Goal: Task Accomplishment & Management: Use online tool/utility

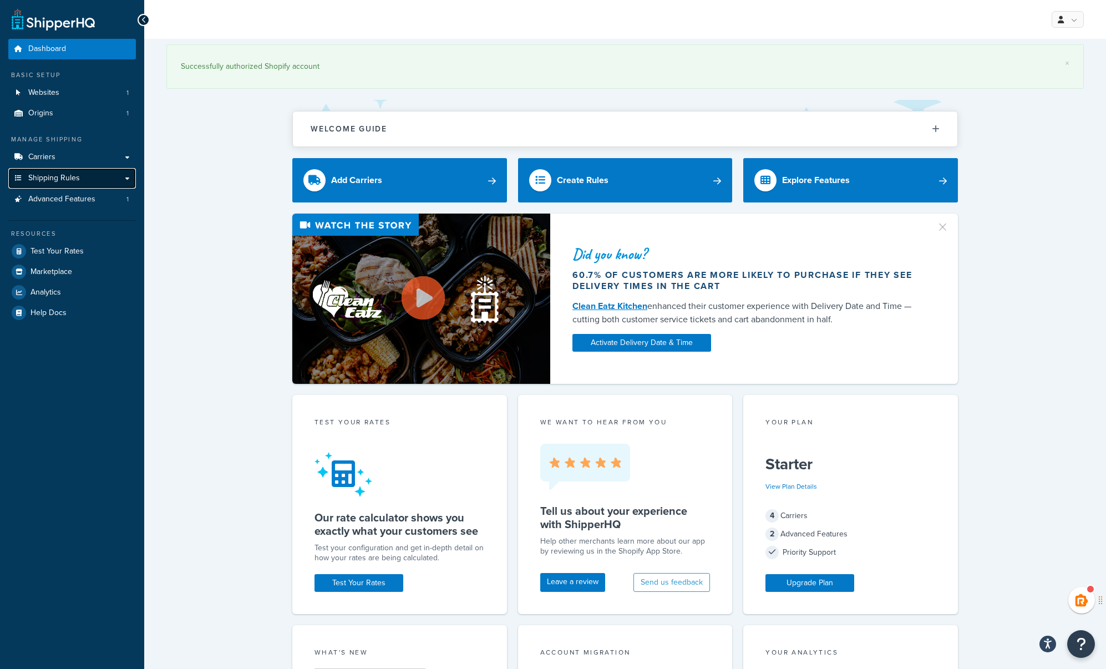
click at [73, 177] on span "Shipping Rules" at bounding box center [54, 178] width 52 height 9
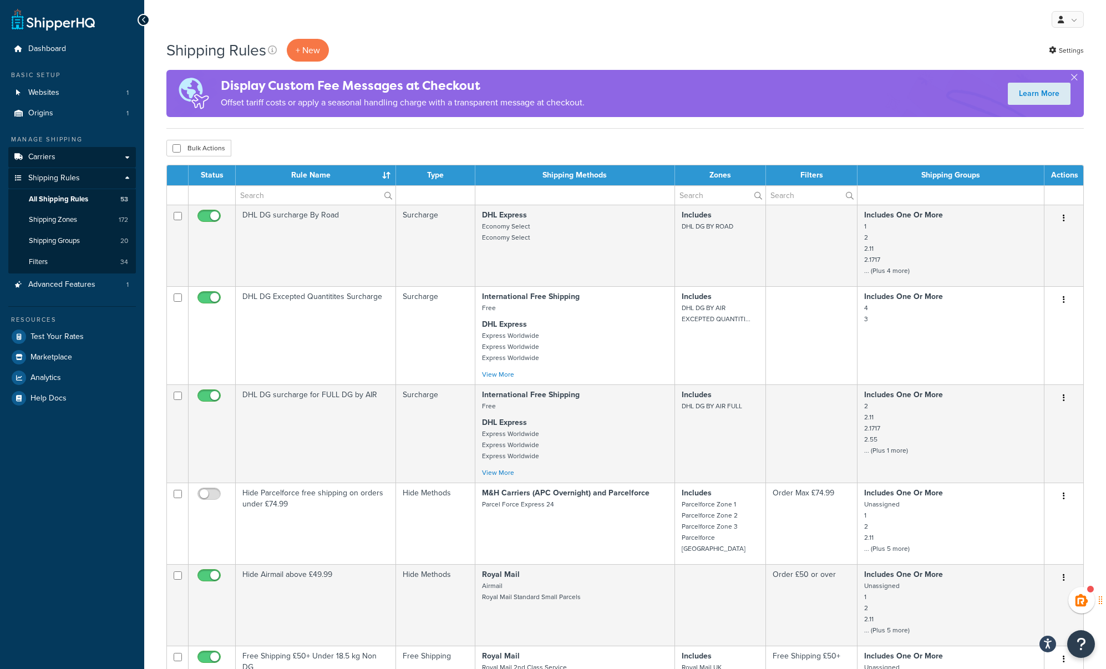
drag, startPoint x: 368, startPoint y: 151, endPoint x: 94, endPoint y: 159, distance: 274.7
click at [368, 151] on div "Bulk Actions Duplicate Delete" at bounding box center [625, 148] width 918 height 17
click at [69, 336] on span "Test Your Rates" at bounding box center [57, 336] width 53 height 9
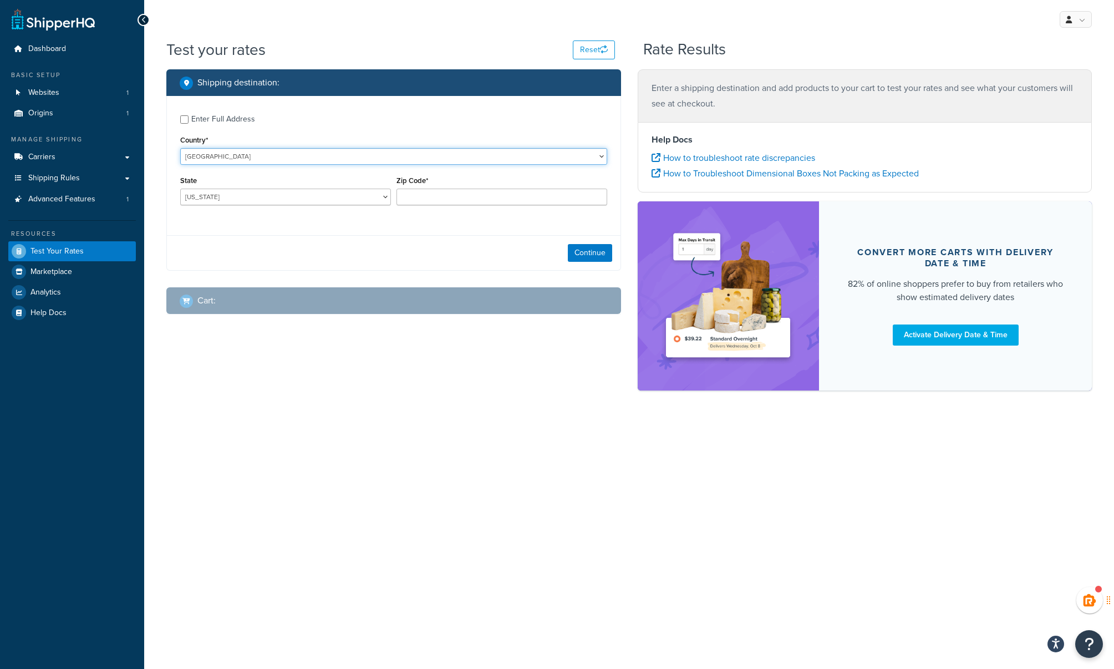
drag, startPoint x: 229, startPoint y: 160, endPoint x: 192, endPoint y: 136, distance: 42.9
click at [229, 160] on select "United States United Kingdom Afghanistan Åland Islands Albania Algeria American…" at bounding box center [393, 156] width 427 height 17
select select "GB"
click at [180, 148] on select "United States United Kingdom Afghanistan Åland Islands Albania Algeria American…" at bounding box center [393, 156] width 427 height 17
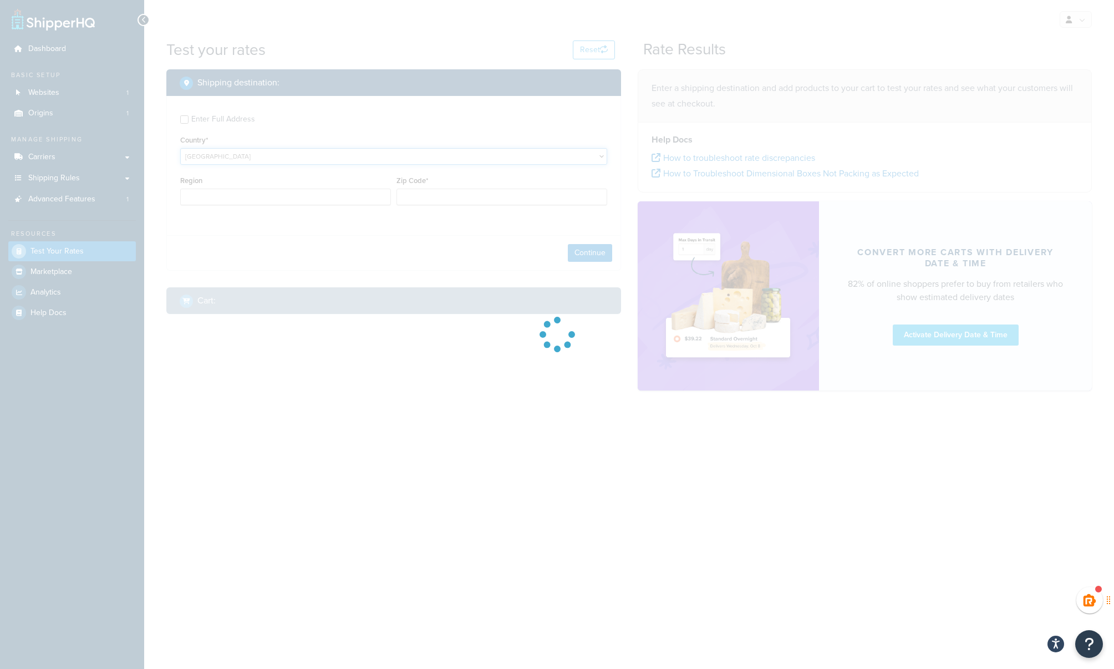
type input "AL"
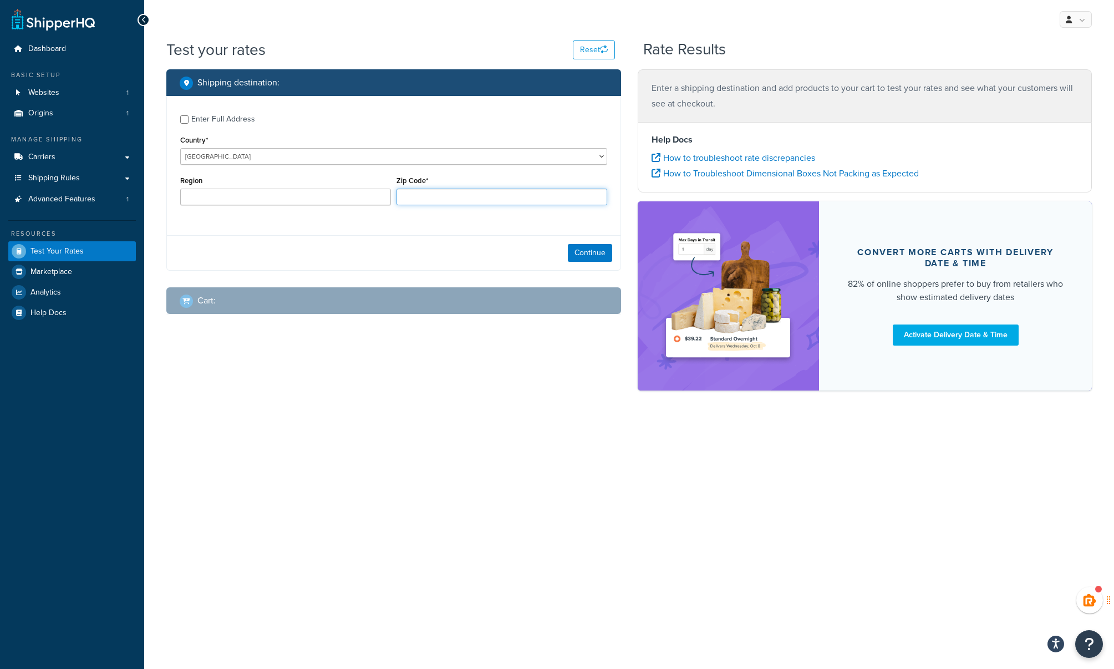
click at [424, 196] on input "Zip Code*" at bounding box center [502, 197] width 211 height 17
type input "S62 6EZ"
click at [579, 251] on button "Continue" at bounding box center [590, 253] width 44 height 18
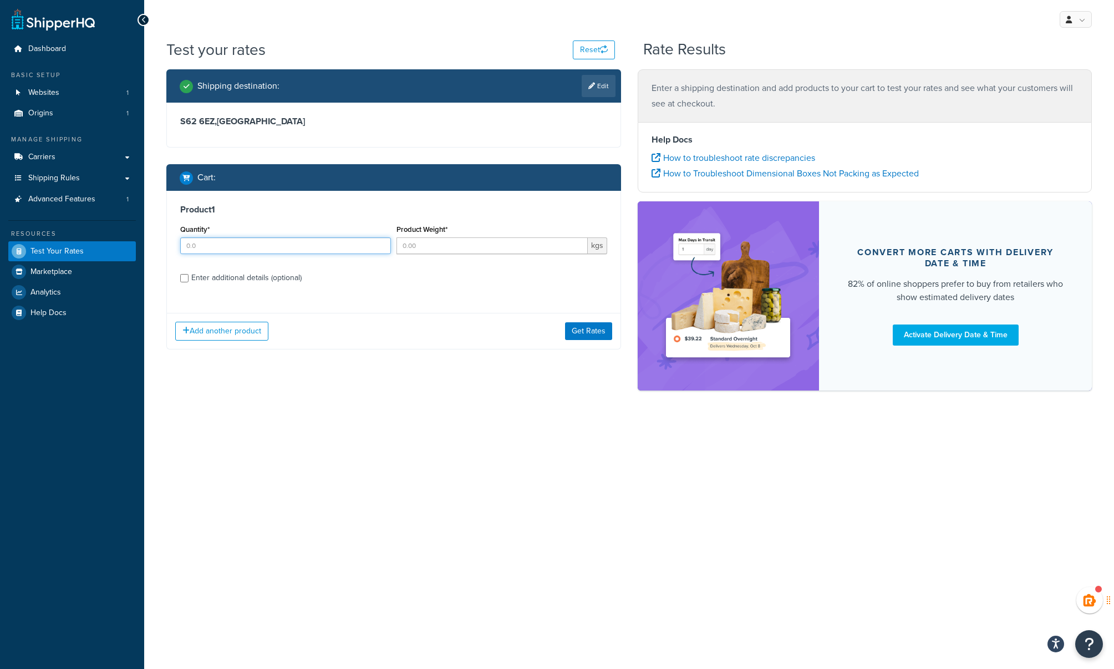
click at [209, 247] on input "Quantity*" at bounding box center [285, 245] width 211 height 17
type input "1"
click at [426, 246] on input "Product Weight*" at bounding box center [492, 245] width 191 height 17
type input "25"
click at [251, 276] on div "Enter additional details (optional)" at bounding box center [246, 278] width 110 height 16
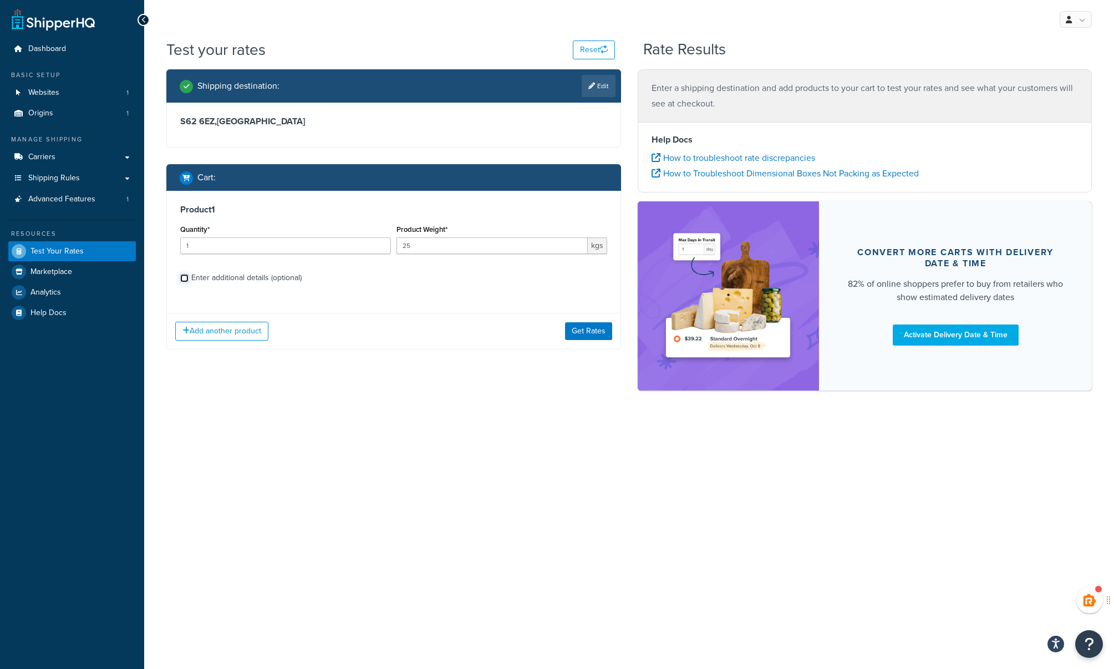
click at [189, 276] on input "Enter additional details (optional)" at bounding box center [184, 278] width 8 height 8
checkbox input "true"
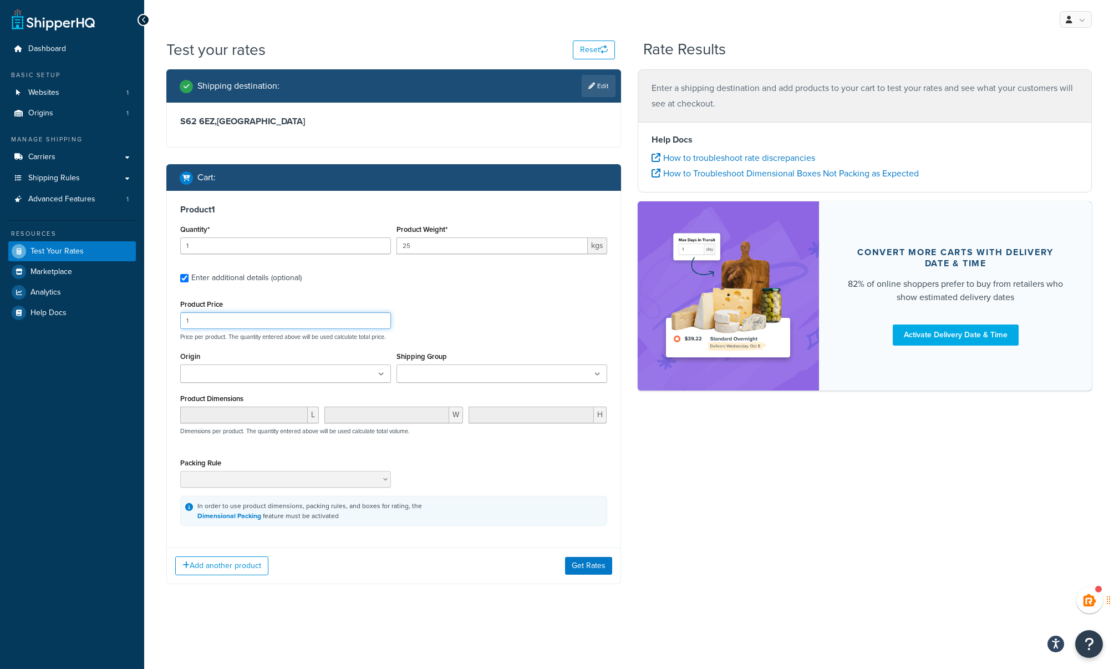
drag, startPoint x: 224, startPoint y: 320, endPoint x: 171, endPoint y: 324, distance: 52.8
click at [171, 324] on div "Product 1 Quantity* 1 Product Weight* 25 kgs Enter additional details (optional…" at bounding box center [394, 365] width 454 height 348
type input "499"
click at [597, 566] on button "Get Rates" at bounding box center [588, 566] width 47 height 18
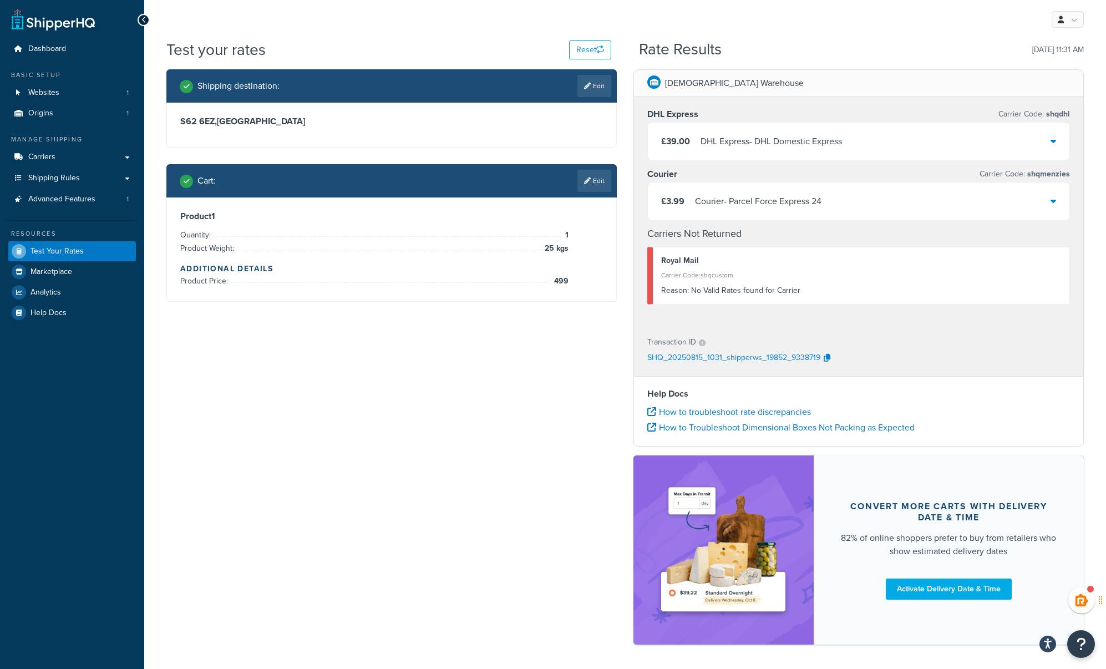
click at [747, 201] on div "Courier - Parcel Force Express 24" at bounding box center [758, 202] width 126 height 16
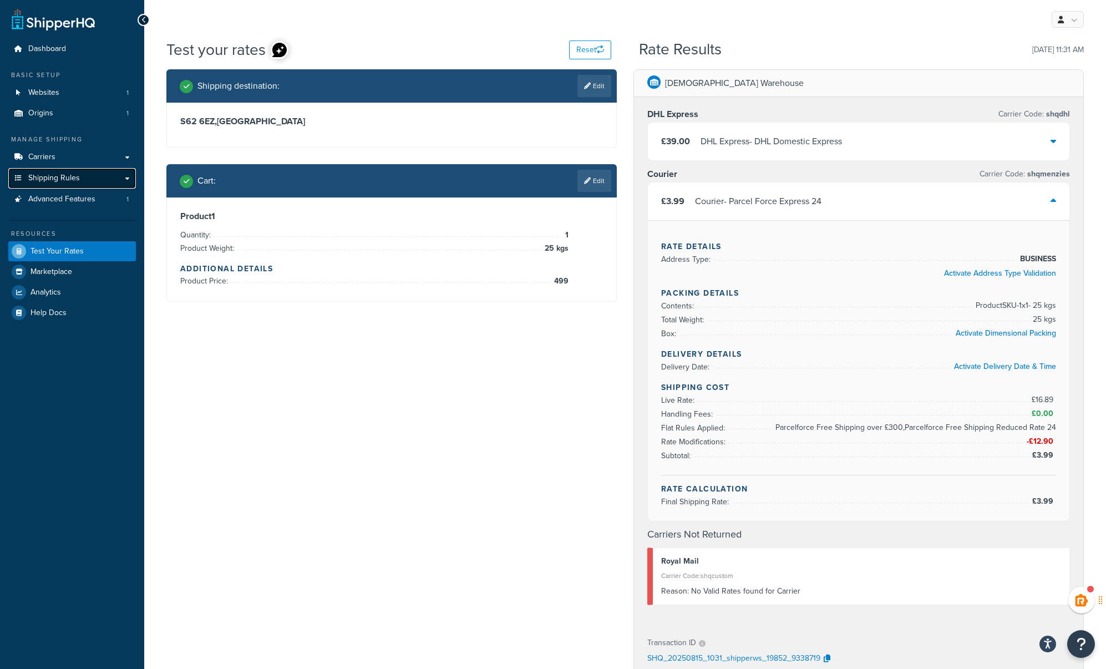
click at [60, 179] on span "Shipping Rules" at bounding box center [54, 178] width 52 height 9
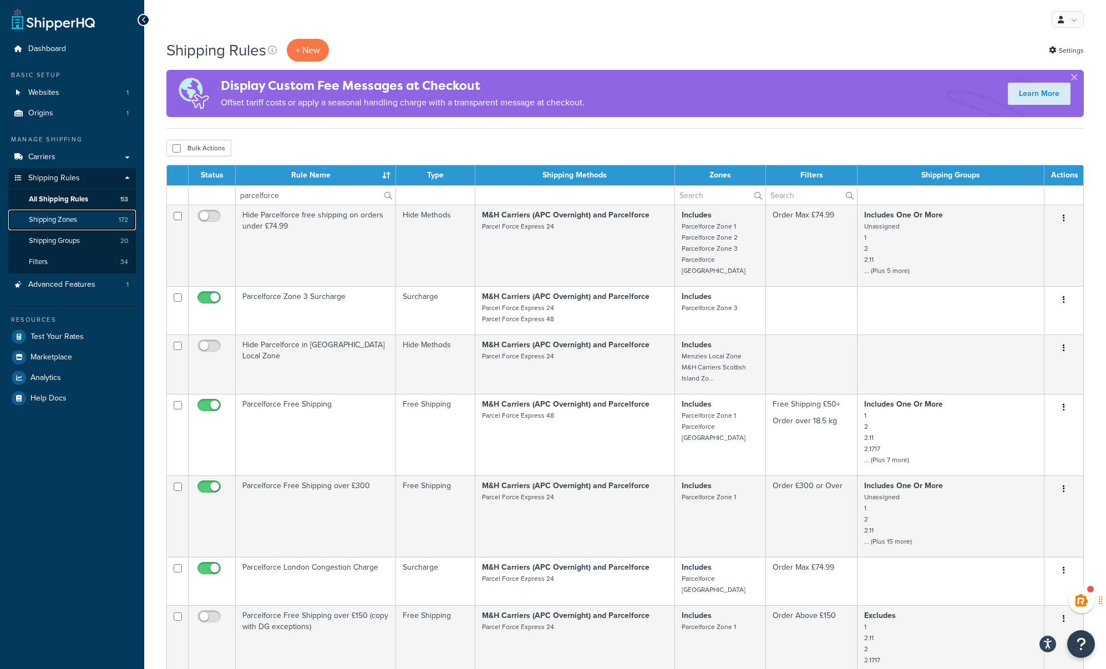
click at [61, 220] on span "Shipping Zones" at bounding box center [53, 219] width 48 height 9
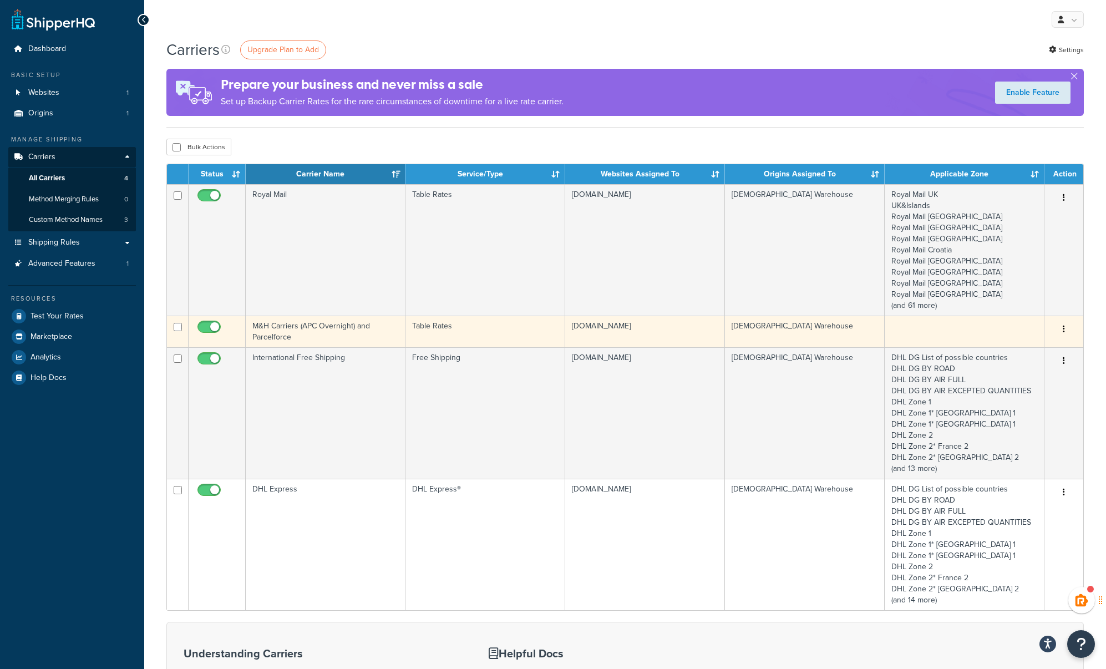
click at [300, 330] on td "M&H Carriers (APC Overnight) and Parcelforce" at bounding box center [326, 332] width 160 height 32
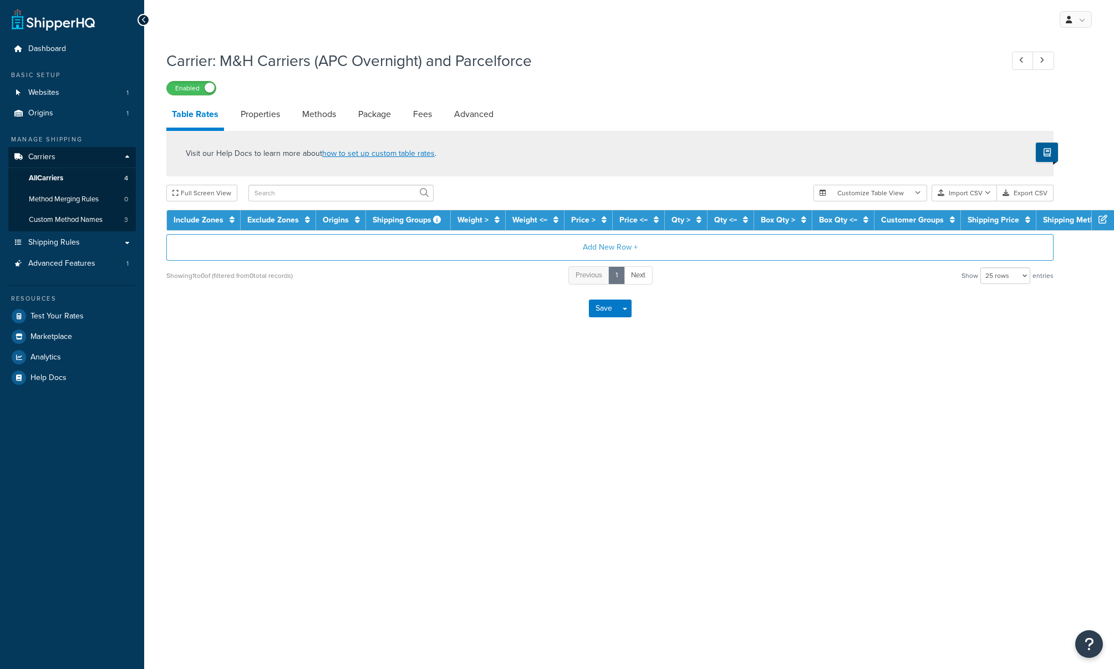
select select "25"
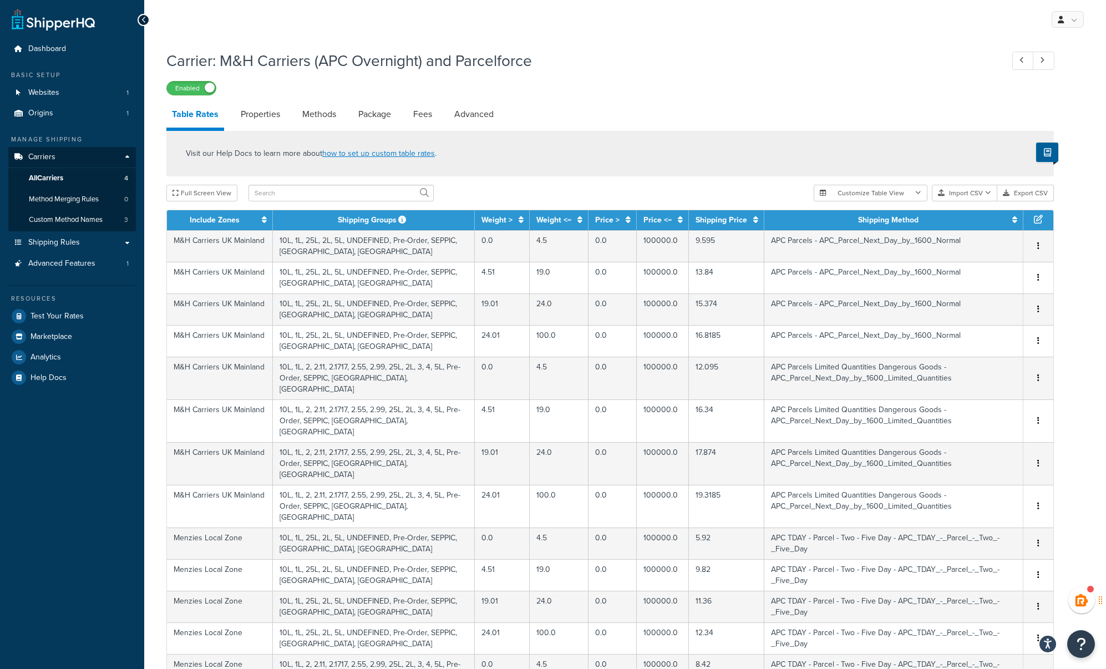
click at [630, 47] on div "Carrier: M&H Carriers (APC Overnight) and Parcelforce Enabled" at bounding box center [610, 69] width 888 height 51
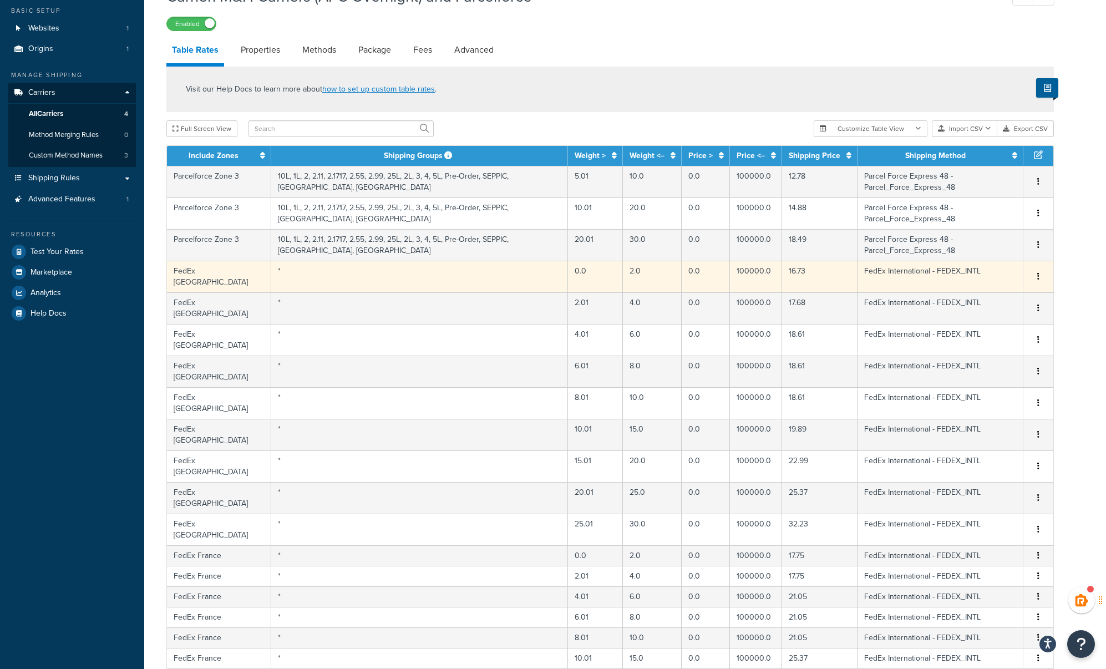
scroll to position [231, 0]
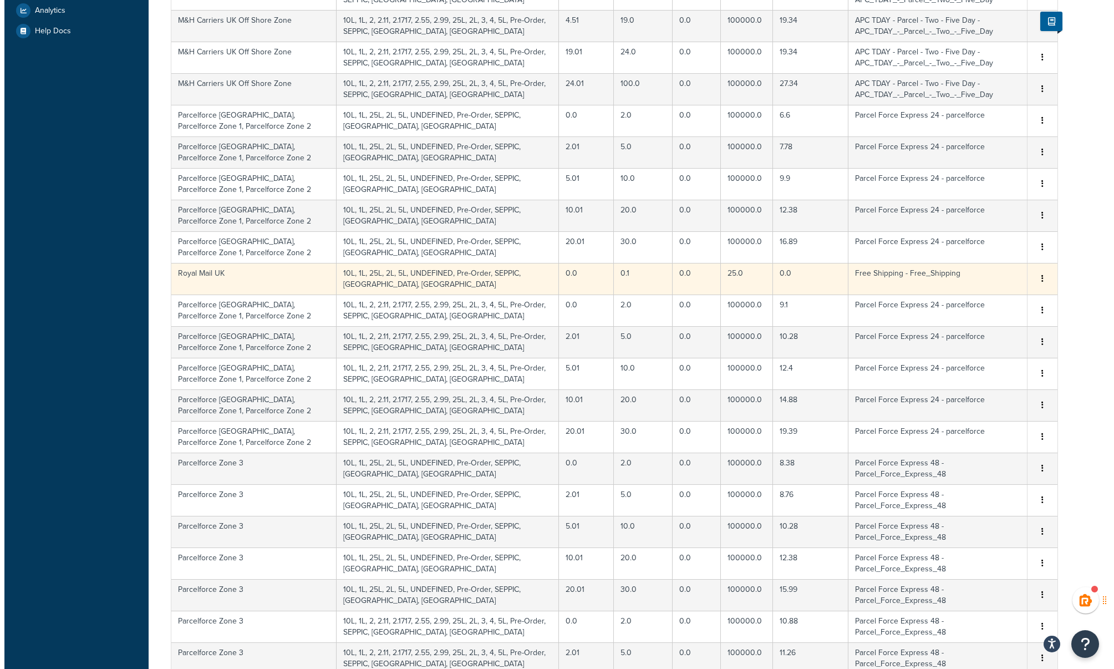
scroll to position [286, 0]
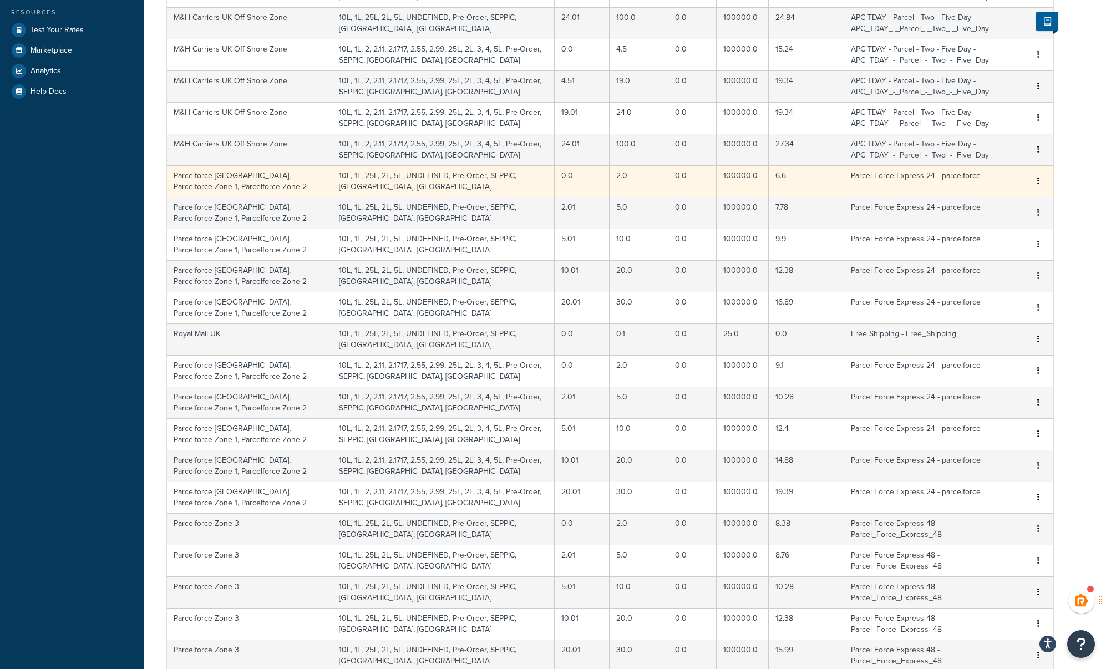
click at [256, 178] on td "Parcelforce [GEOGRAPHIC_DATA], Parcelforce Zone 1, Parcelforce Zone 2" at bounding box center [249, 181] width 165 height 32
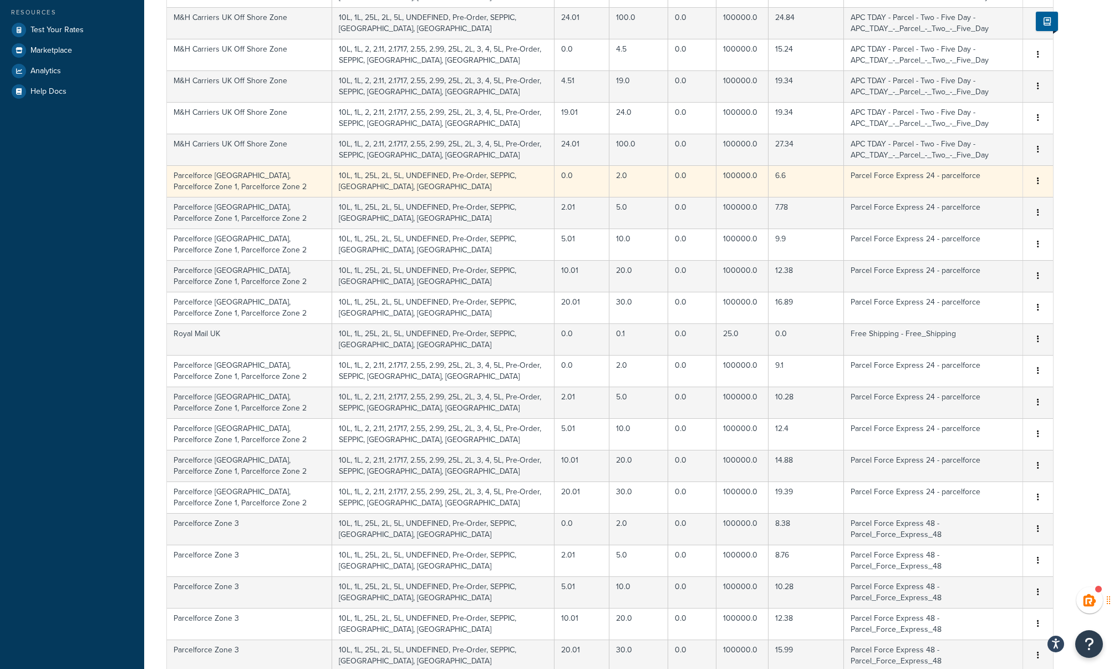
select select "82001"
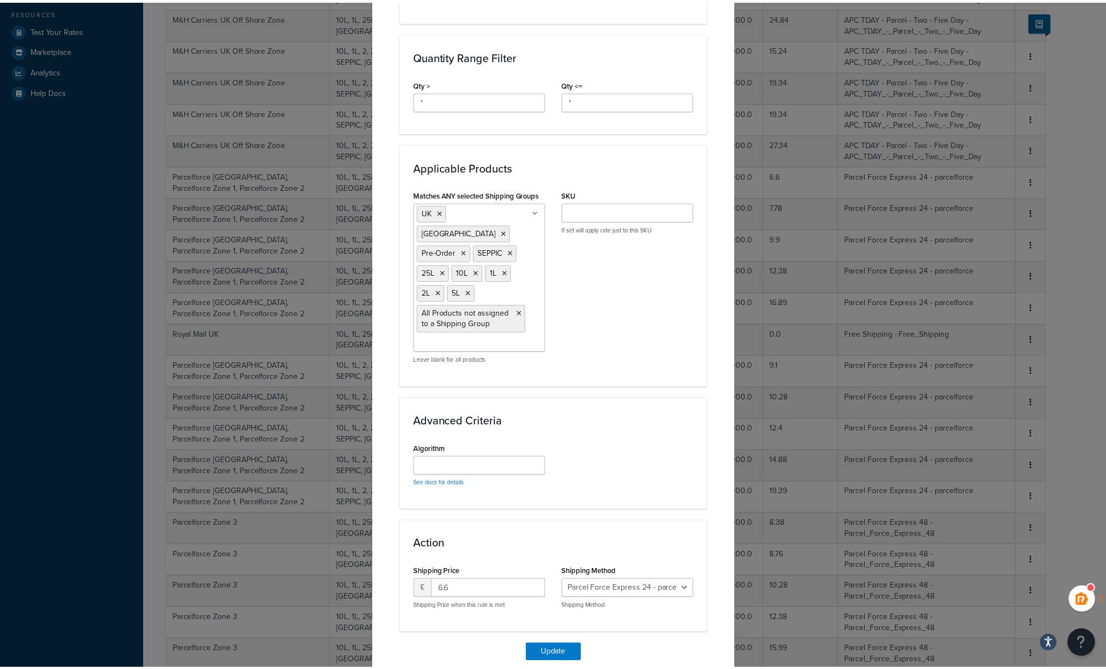
scroll to position [547, 0]
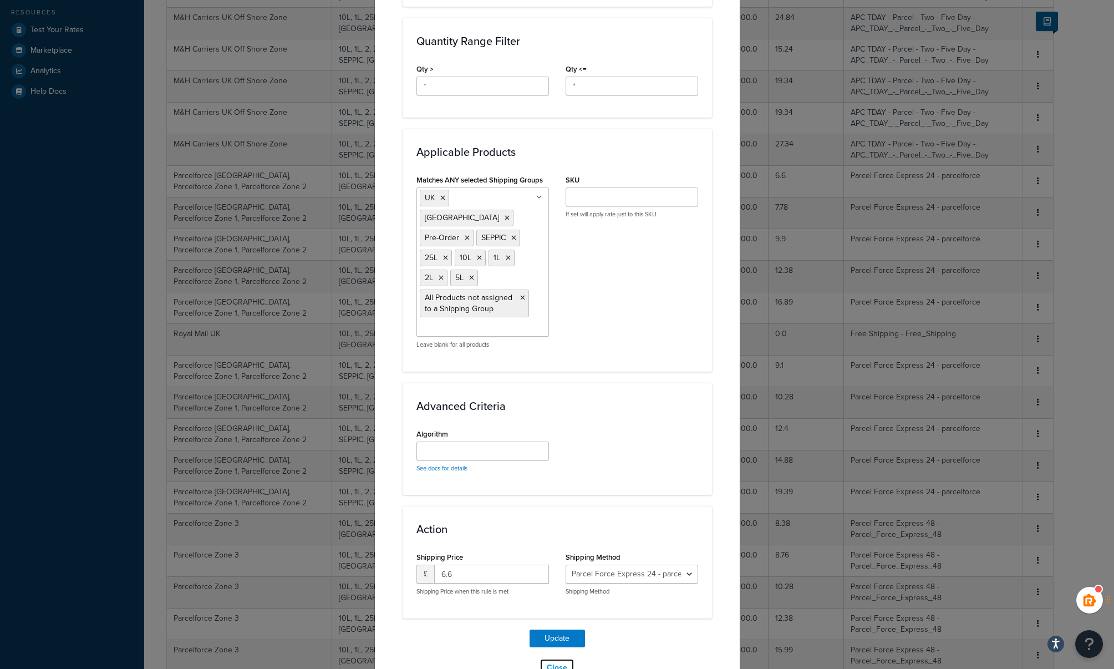
click at [557, 658] on button "Close" at bounding box center [557, 667] width 35 height 19
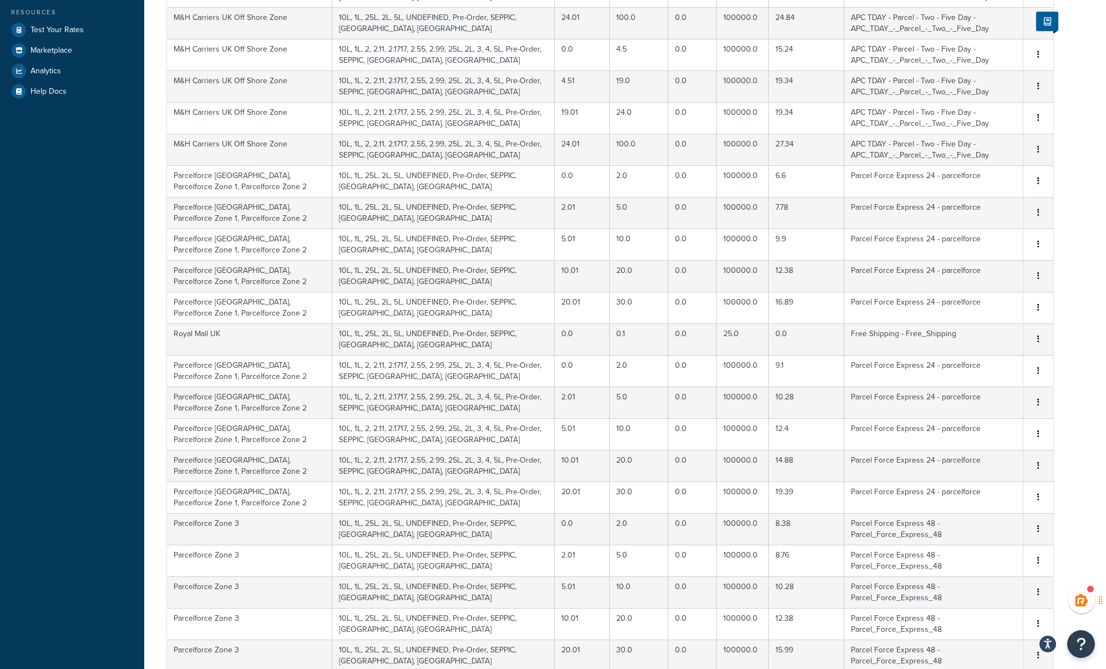
drag, startPoint x: 149, startPoint y: 278, endPoint x: 161, endPoint y: 281, distance: 12.4
click at [149, 278] on div "Carrier: M&H Carriers (APC Overnight) and Parcelforce Enabled Table Rates Prope…" at bounding box center [625, 310] width 962 height 1105
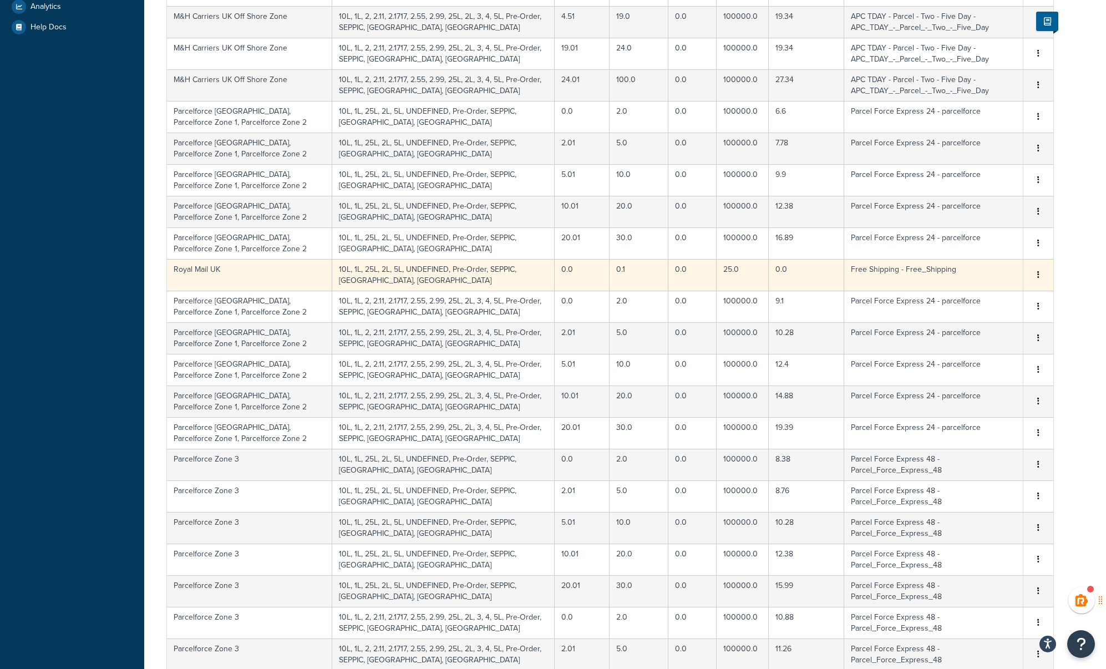
scroll to position [508, 0]
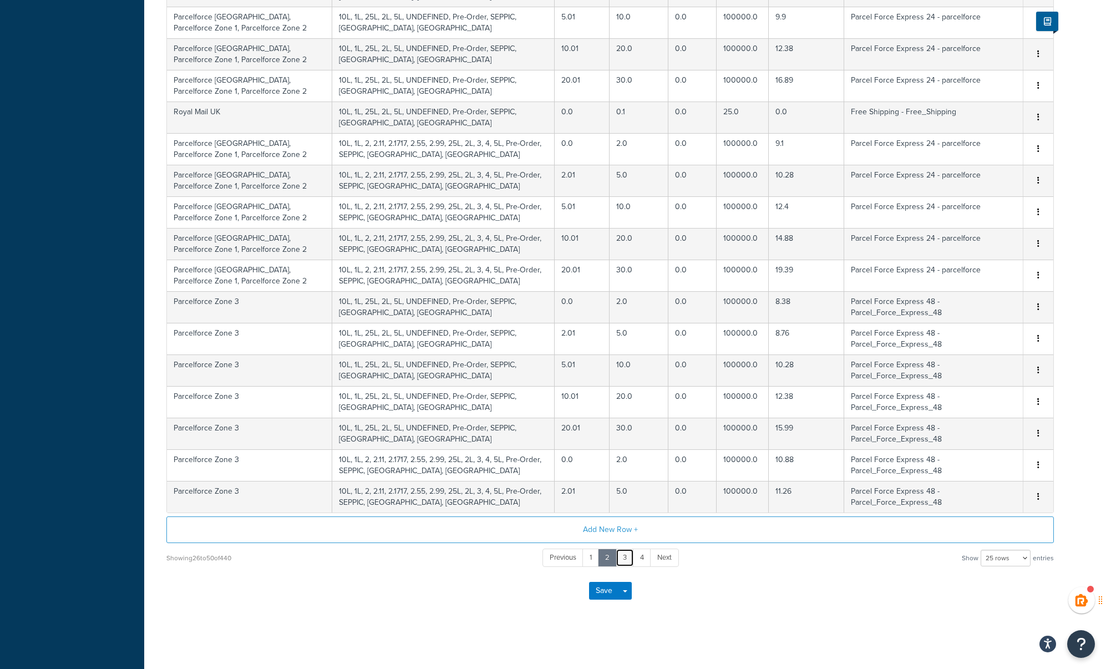
click at [626, 559] on link "3" at bounding box center [625, 558] width 18 height 18
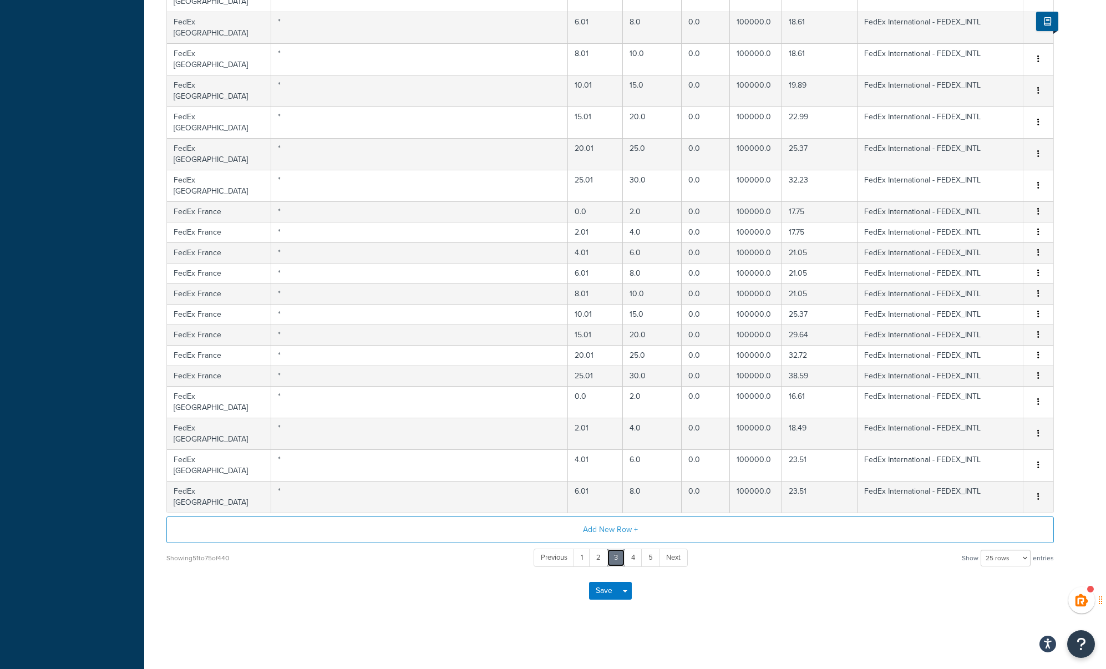
scroll to position [231, 0]
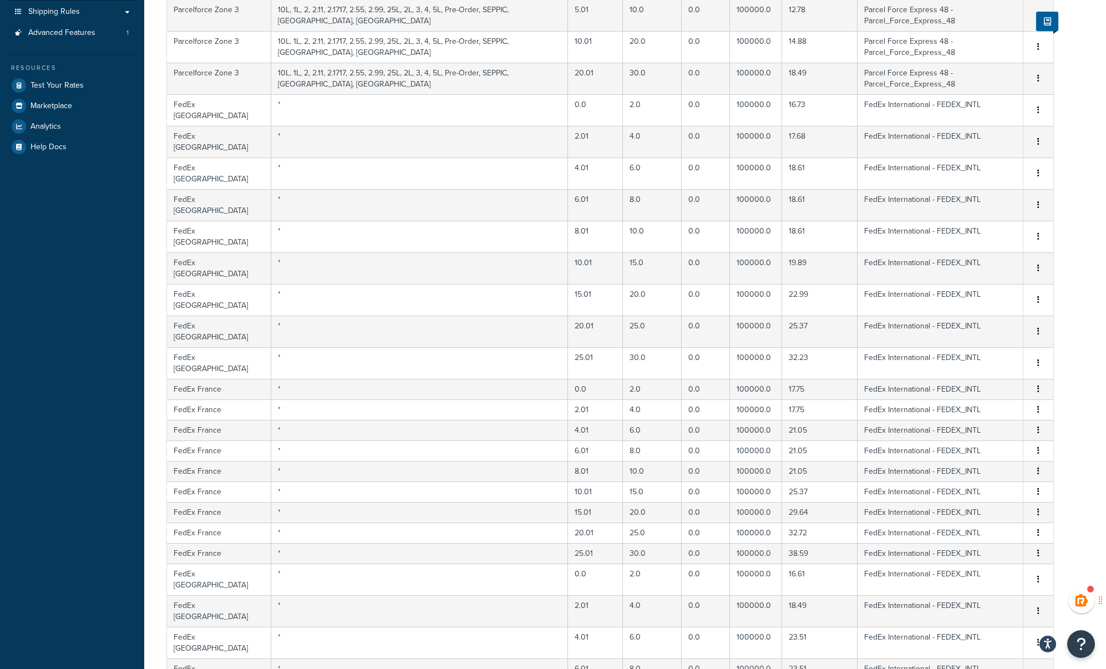
click at [450, 627] on div "Carrier: M&H Carriers (APC Overnight) and Parcelforce Enabled Table Rates Prope…" at bounding box center [625, 316] width 962 height 1005
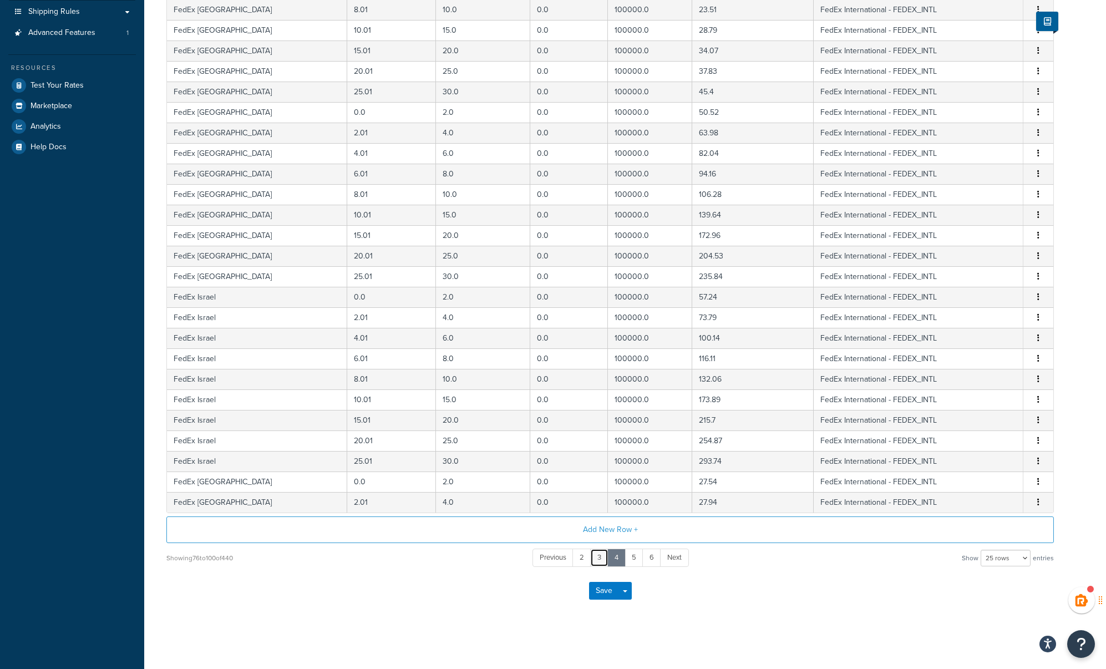
click at [599, 560] on link "3" at bounding box center [599, 558] width 18 height 18
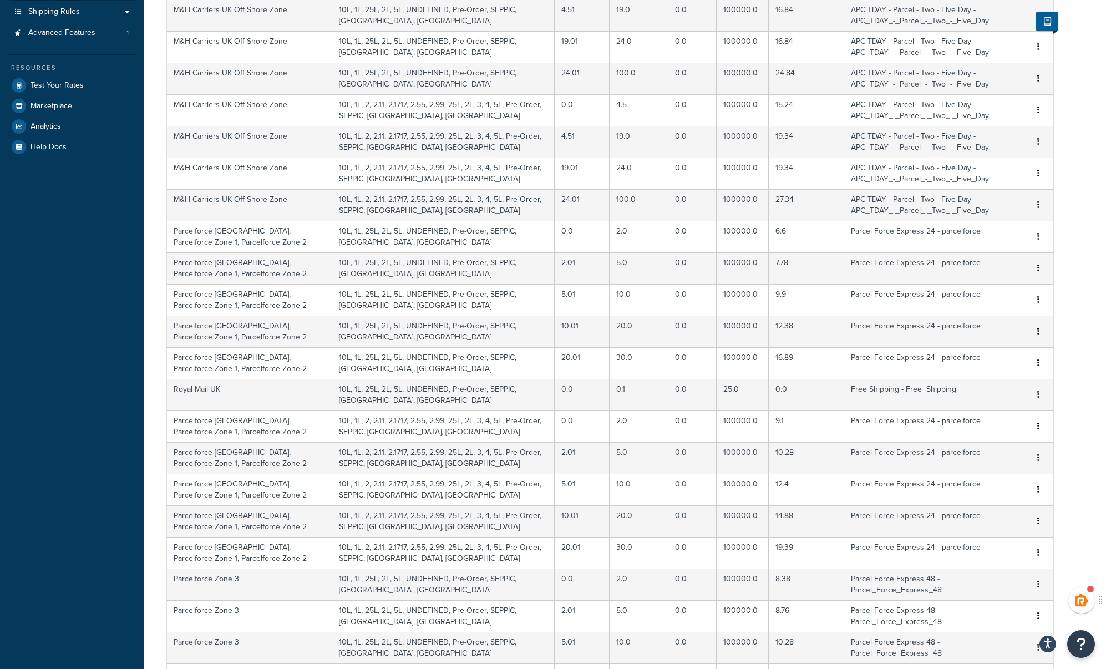
click at [156, 379] on div "Carrier: M&H Carriers (APC Overnight) and Parcelforce Enabled Table Rates Prope…" at bounding box center [625, 366] width 962 height 1105
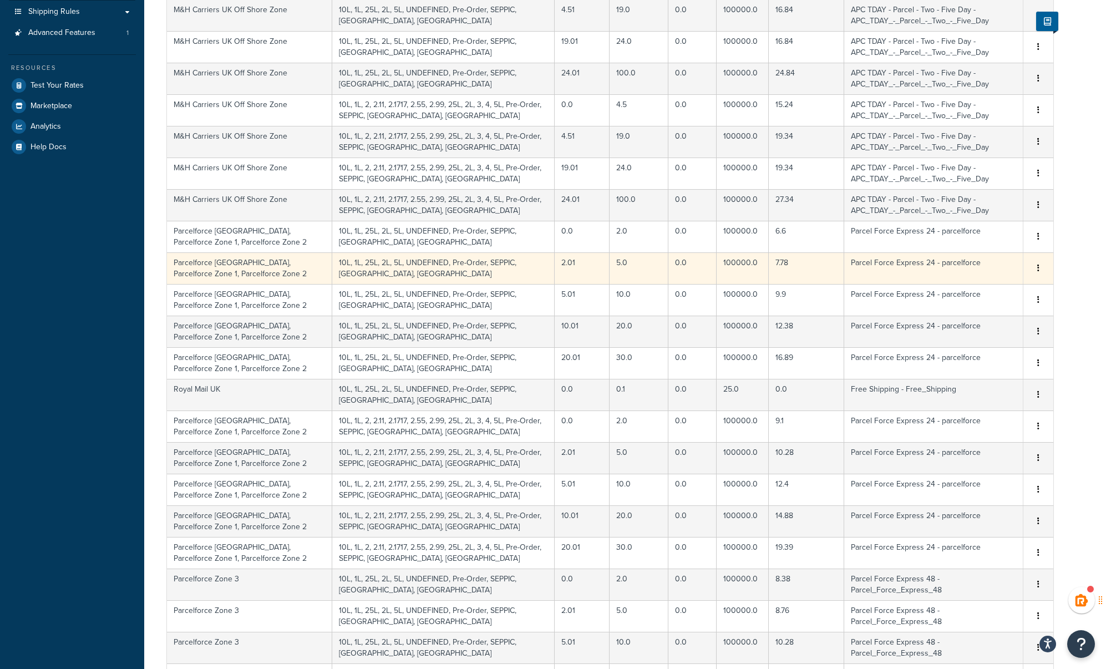
scroll to position [508, 0]
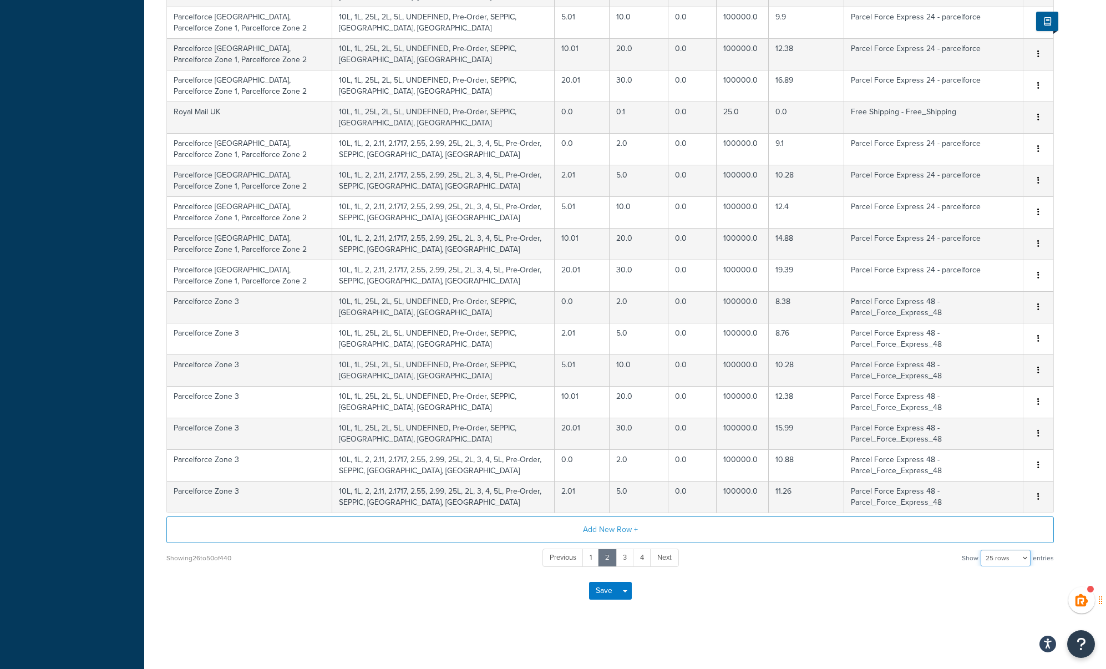
drag, startPoint x: 1007, startPoint y: 556, endPoint x: 1006, endPoint y: 566, distance: 9.4
click at [1007, 556] on select "10 rows 15 rows 25 rows 50 rows 100 rows 1000 rows" at bounding box center [1006, 558] width 50 height 17
click at [982, 550] on select "10 rows 15 rows 25 rows 50 rows 100 rows 1000 rows" at bounding box center [1006, 558] width 50 height 17
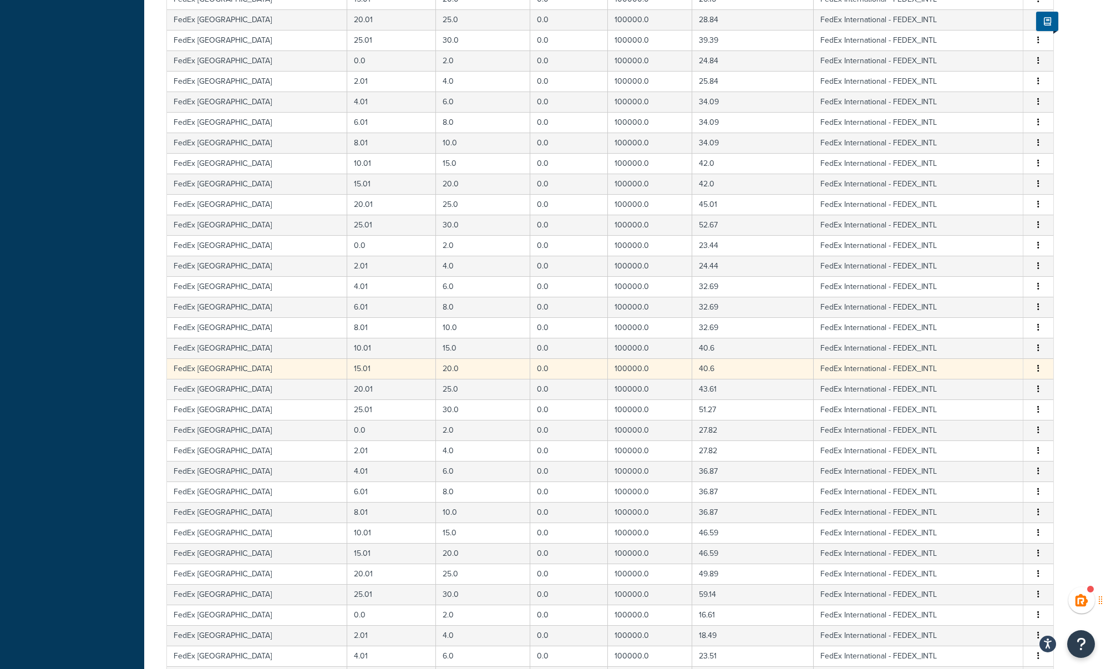
scroll to position [1770, 0]
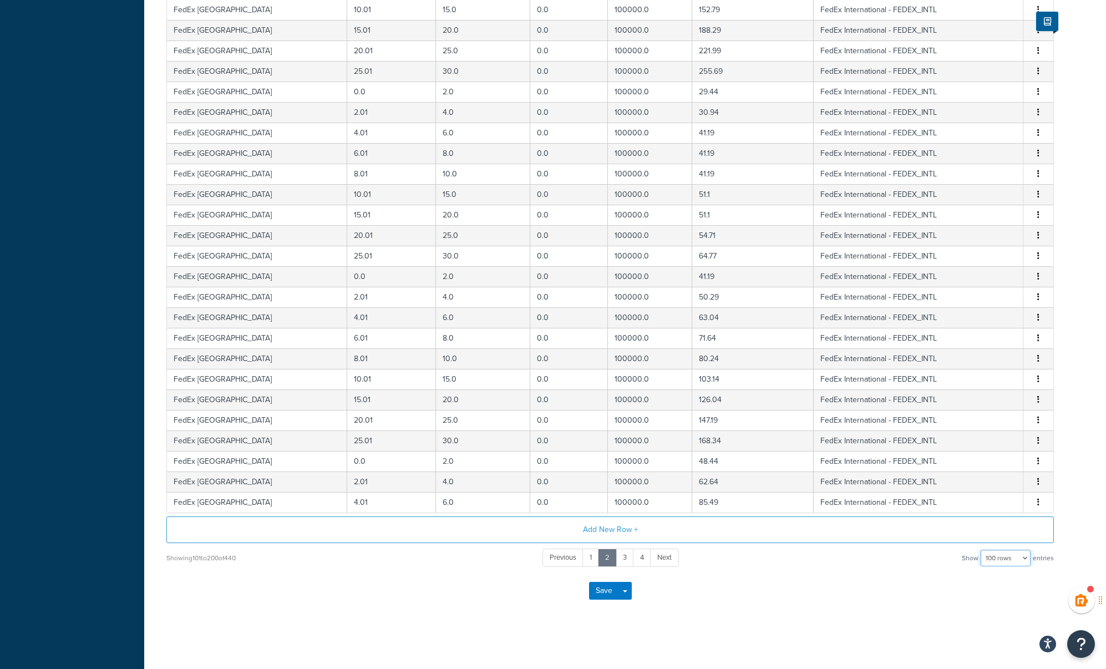
click at [1015, 562] on select "10 rows 15 rows 25 rows 50 rows 100 rows 1000 rows" at bounding box center [1006, 558] width 50 height 17
select select "1000"
click at [982, 550] on select "10 rows 15 rows 25 rows 50 rows 100 rows 1000 rows" at bounding box center [1006, 558] width 50 height 17
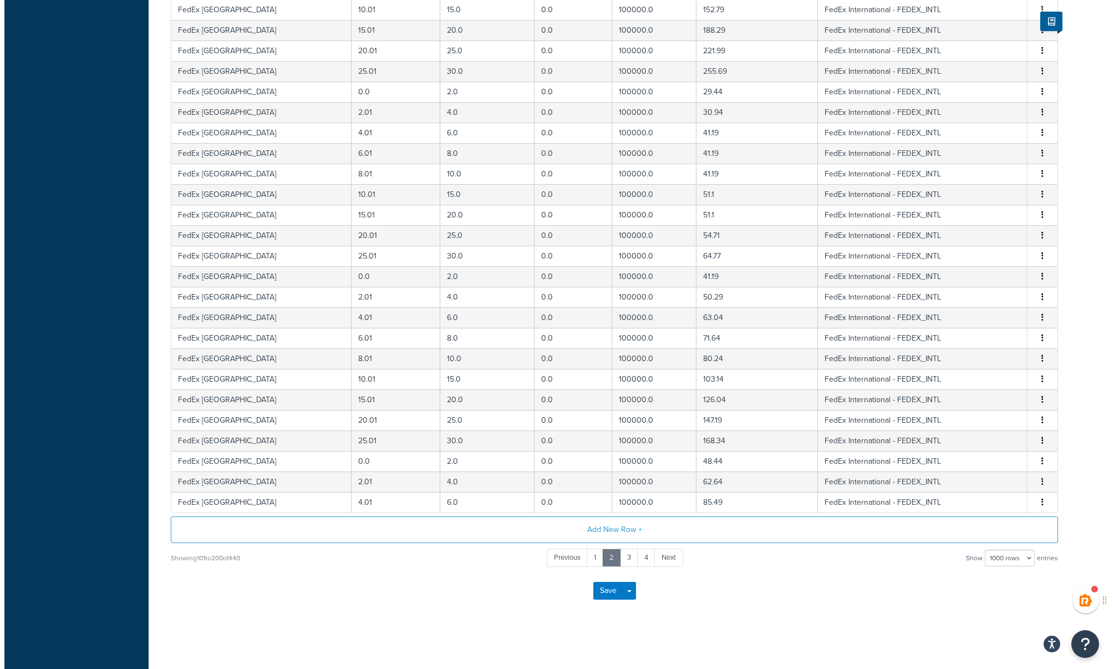
scroll to position [0, 0]
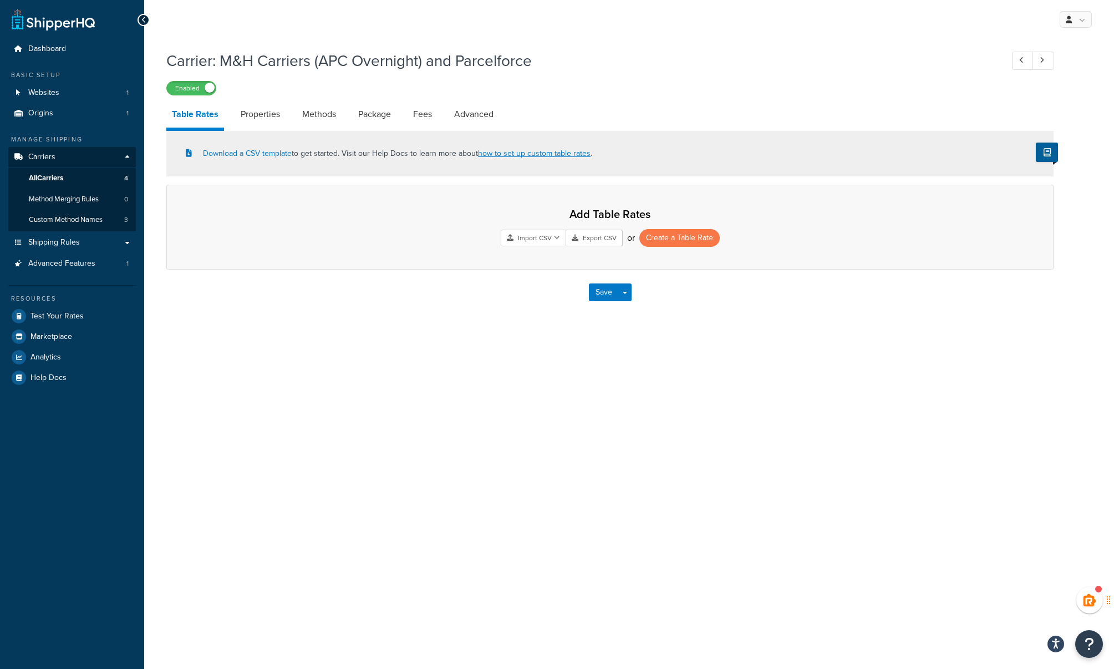
click at [379, 363] on div "My Profile Billing Global Settings Contact Us Logout Carrier: M&H Carriers (APC…" at bounding box center [629, 334] width 970 height 669
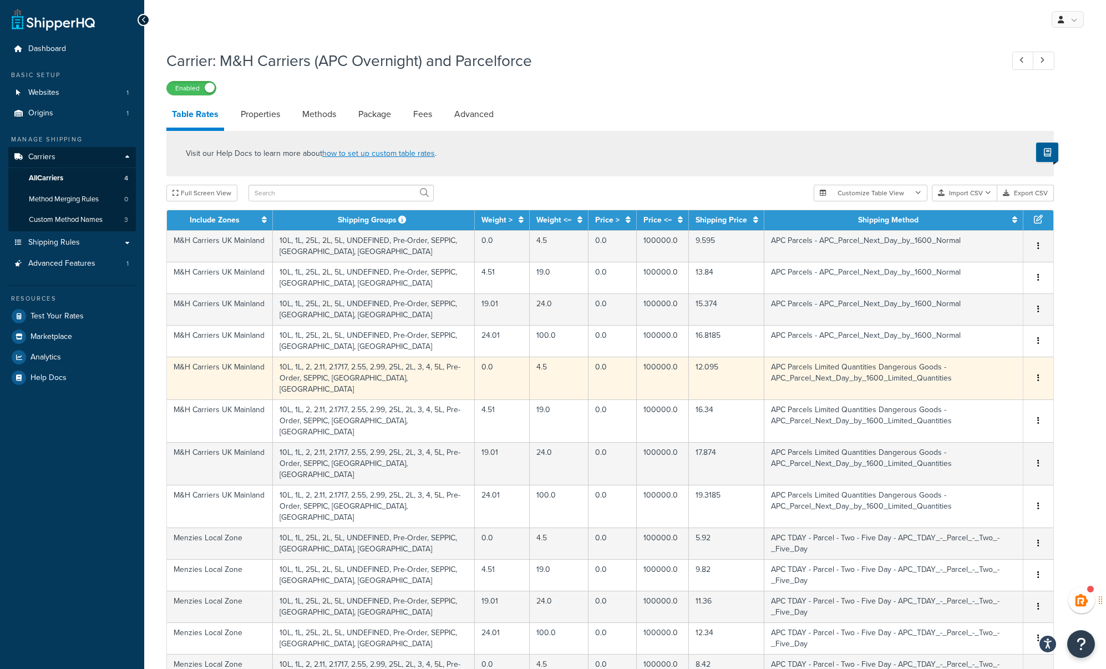
scroll to position [508, 0]
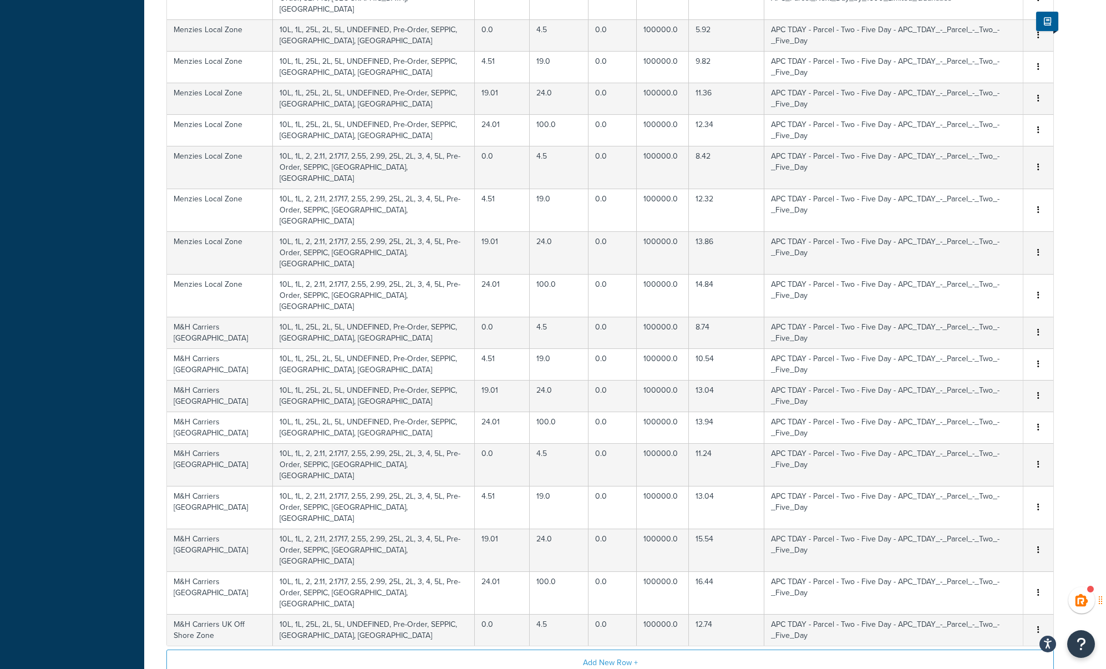
select select "100"
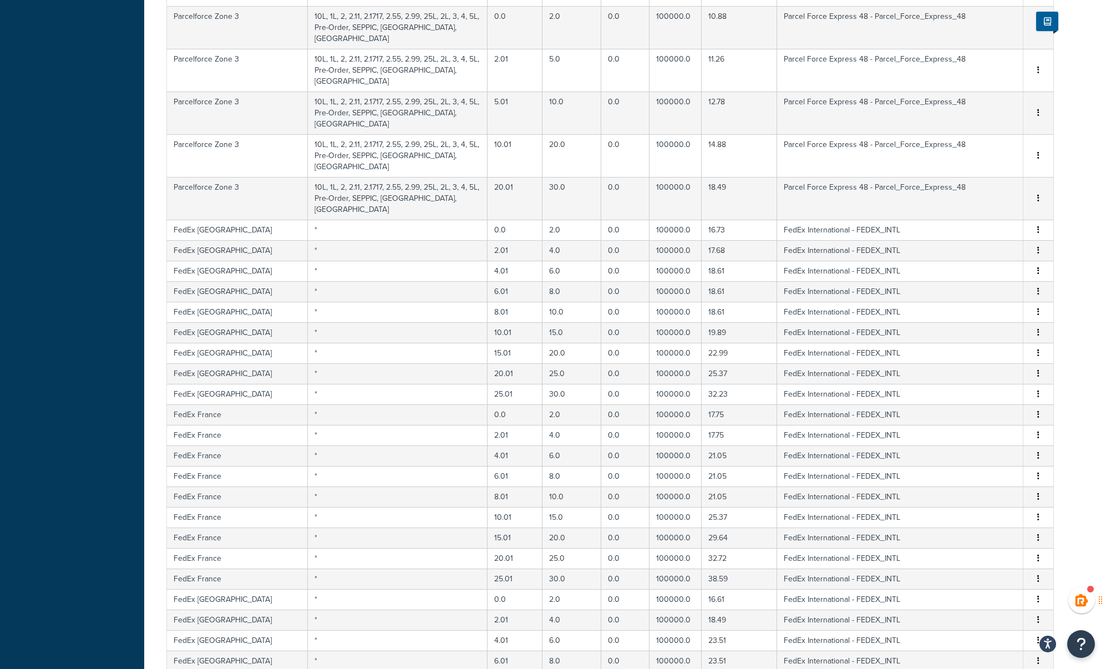
scroll to position [2358, 0]
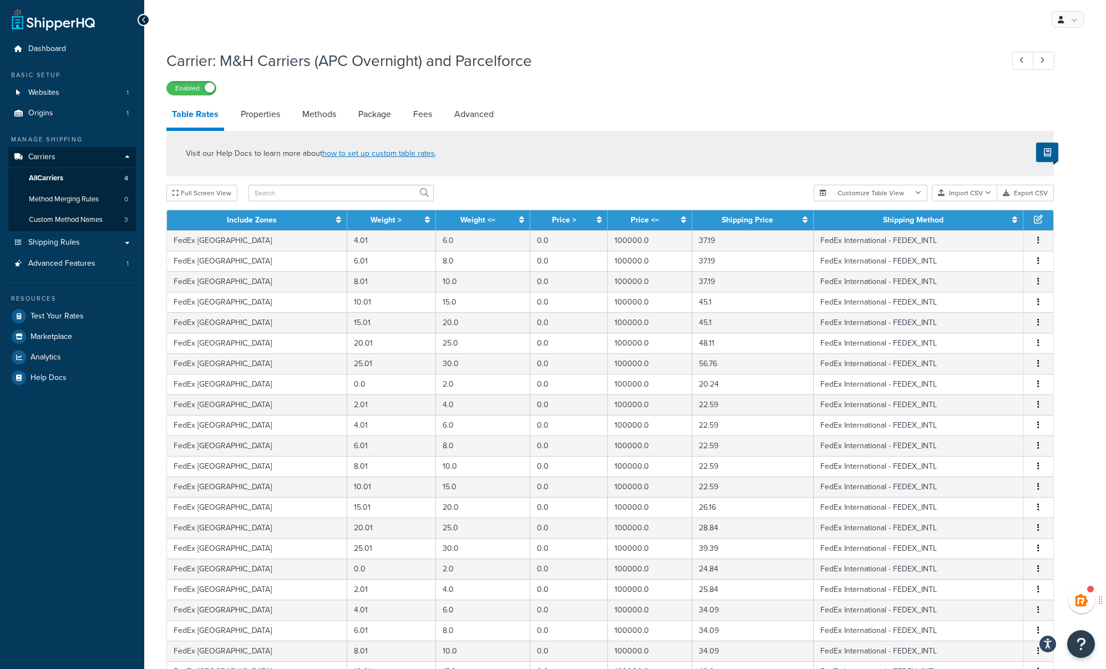
scroll to position [1770, 0]
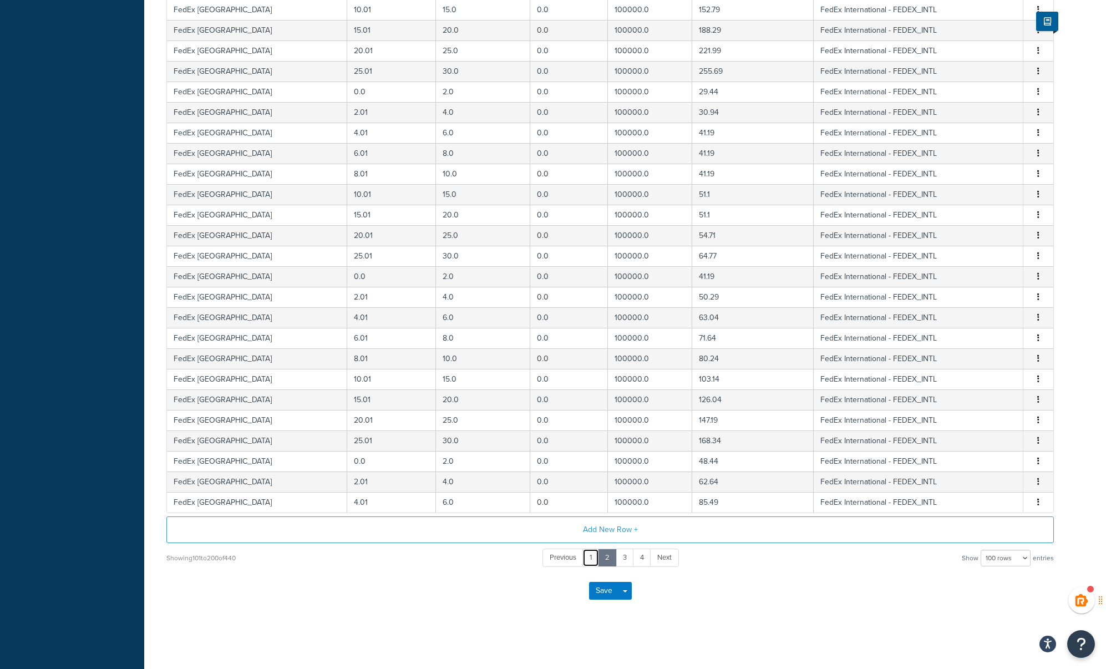
click at [592, 558] on link "1" at bounding box center [590, 558] width 17 height 18
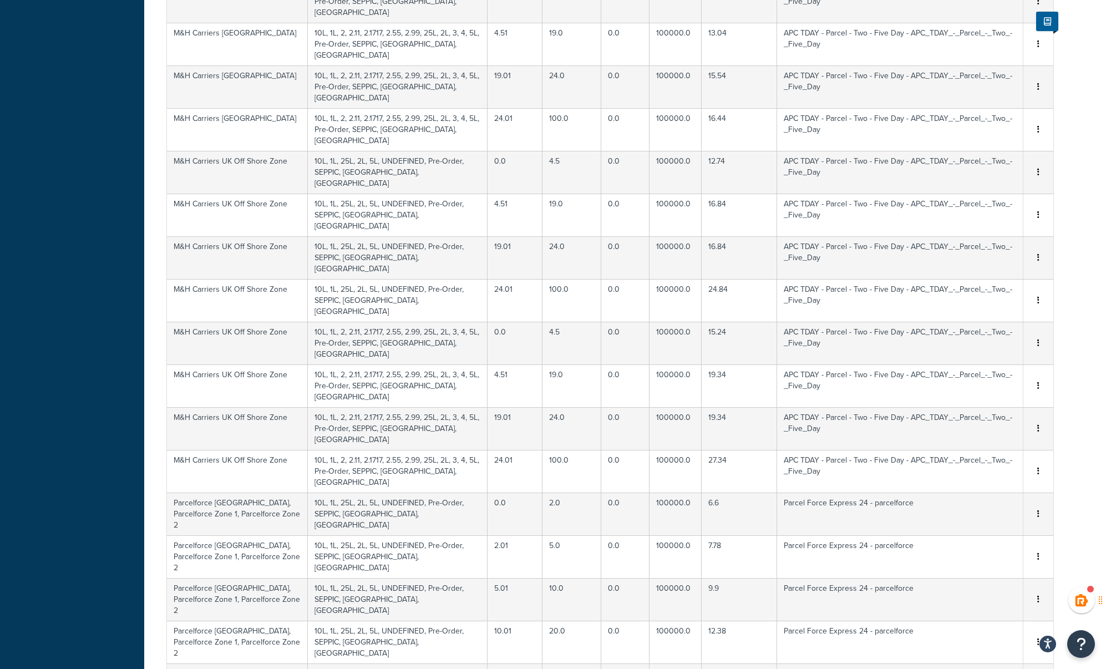
scroll to position [0, 0]
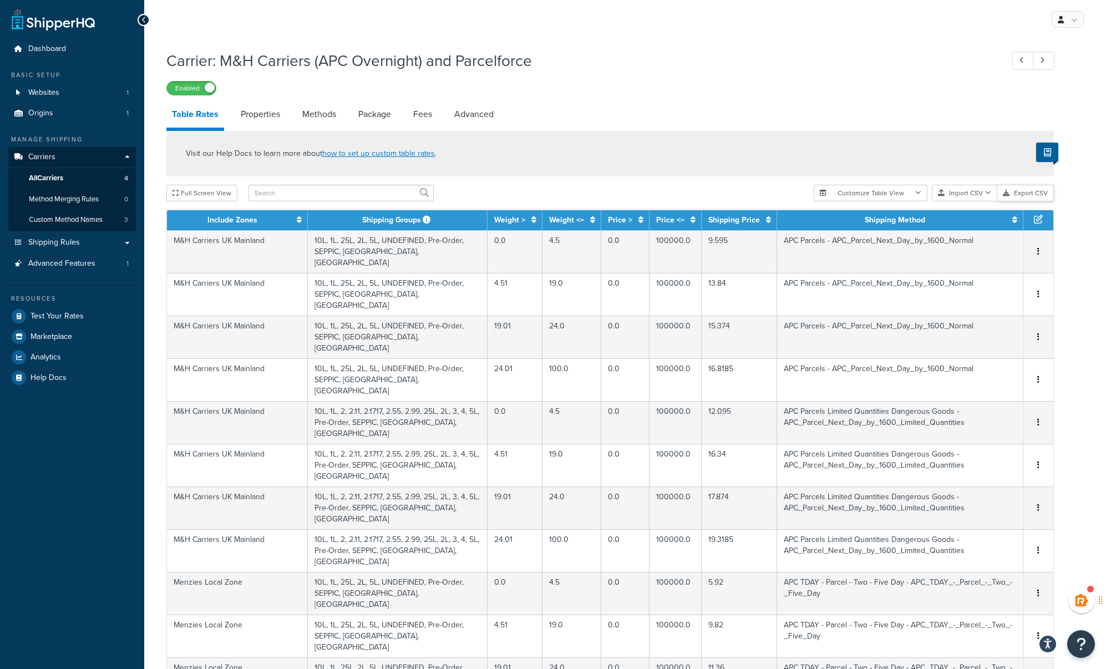
click at [1017, 195] on button "Export CSV" at bounding box center [1025, 193] width 57 height 17
click at [976, 194] on button "Import CSV" at bounding box center [964, 193] width 65 height 17
click at [974, 201] on div "Customize Table View Show all columns Show selected columns Import CSV Import a…" at bounding box center [934, 193] width 240 height 17
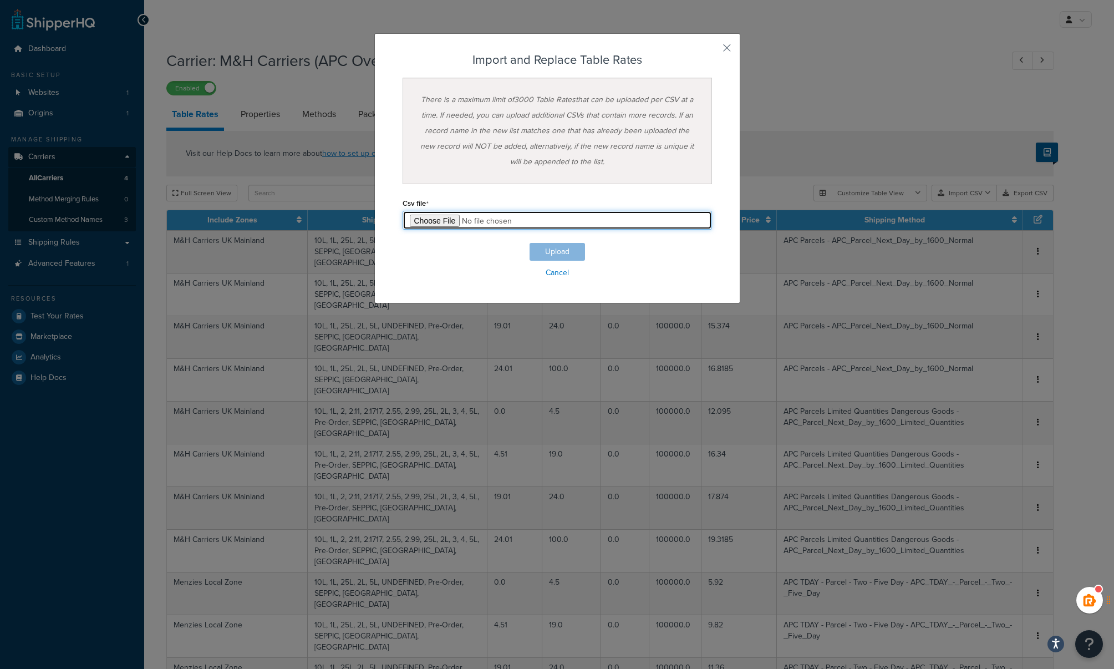
click at [431, 214] on input "file" at bounding box center [558, 220] width 310 height 19
type input "C:\fakepath\Table Rate Export-2025-08-15 1038.csv"
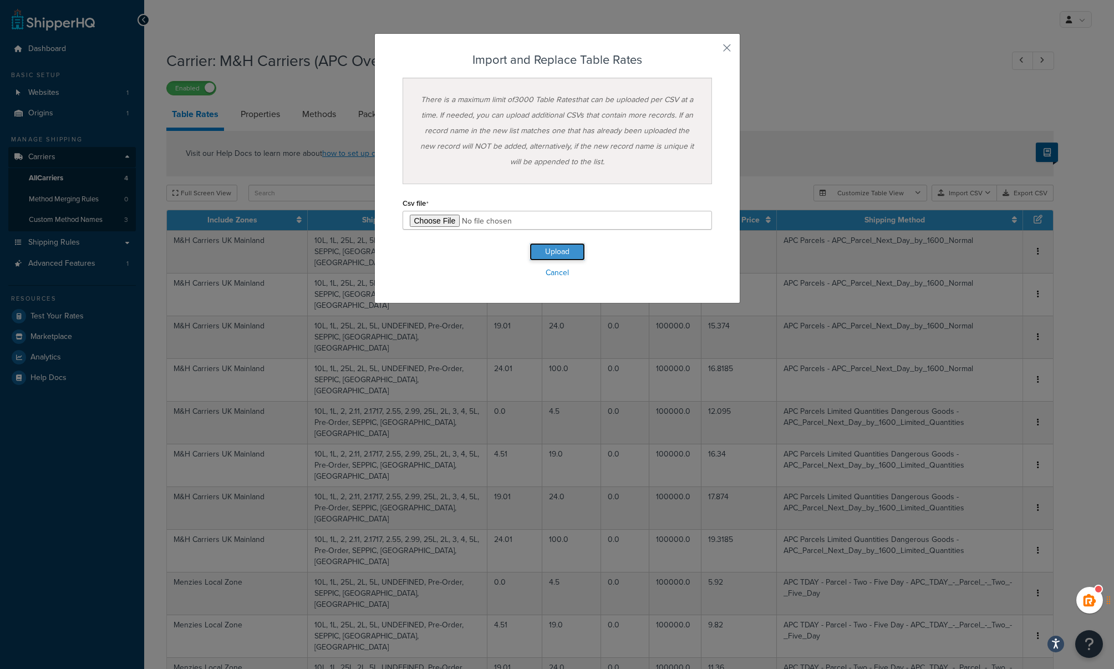
click at [557, 254] on button "Upload" at bounding box center [557, 252] width 55 height 18
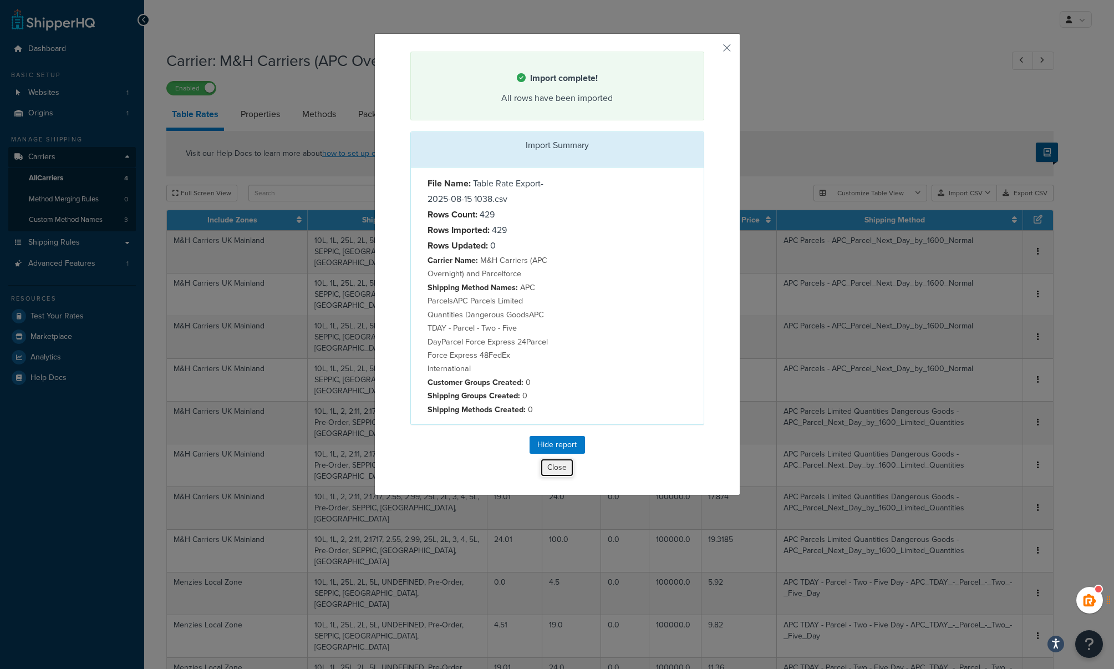
click at [552, 468] on button "Close" at bounding box center [557, 467] width 34 height 19
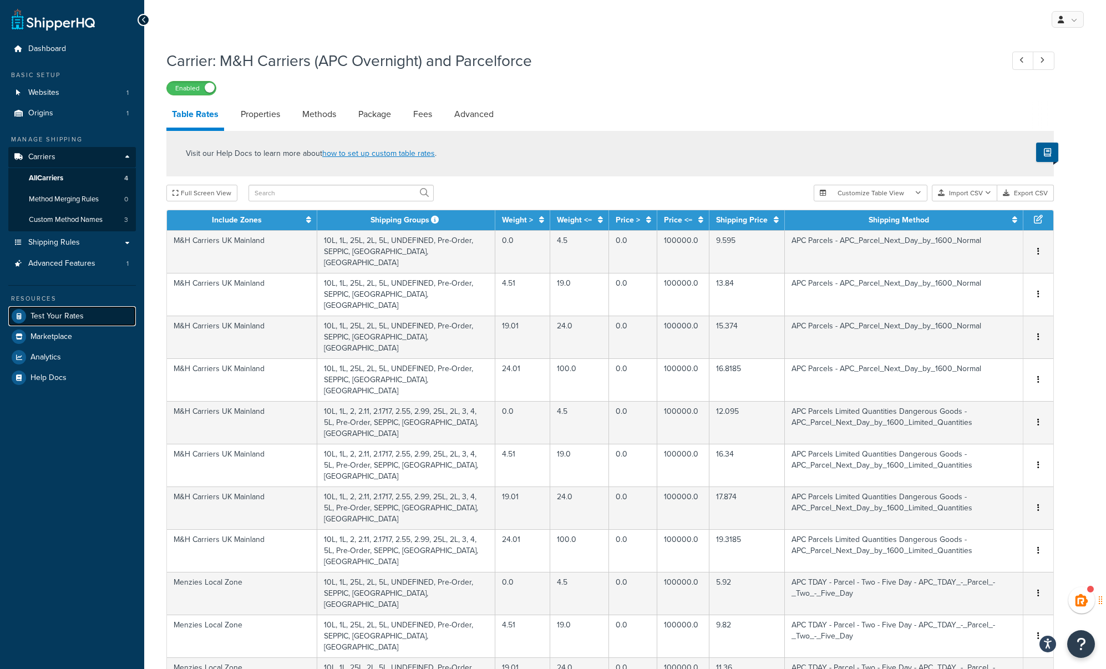
click at [57, 324] on link "Test Your Rates" at bounding box center [72, 316] width 128 height 20
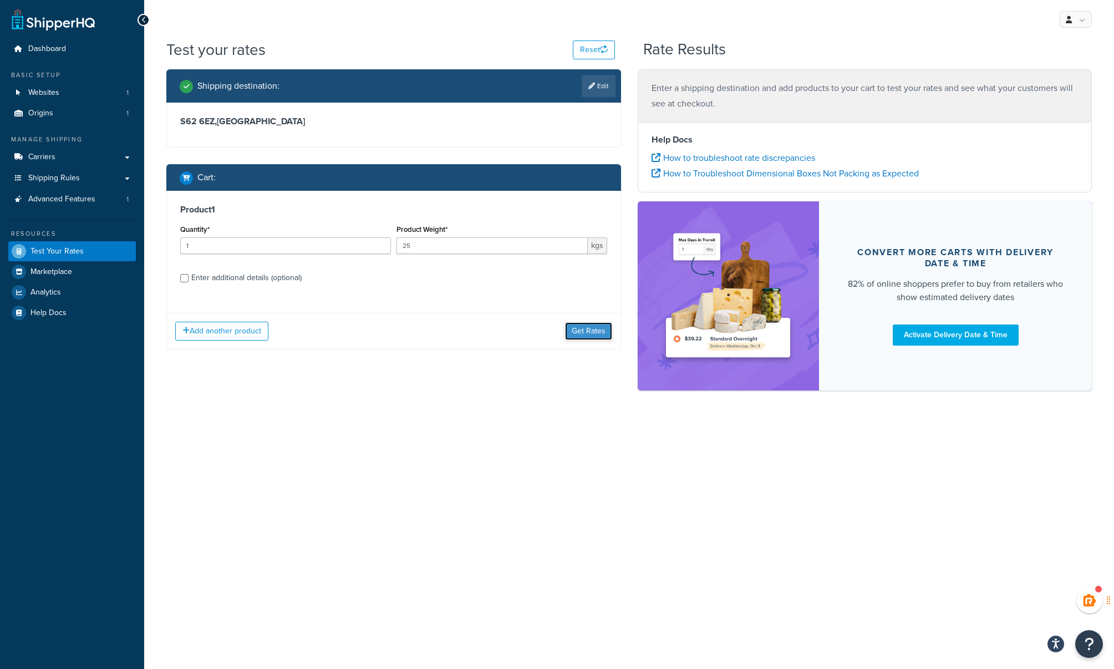
click at [580, 331] on button "Get Rates" at bounding box center [588, 331] width 47 height 18
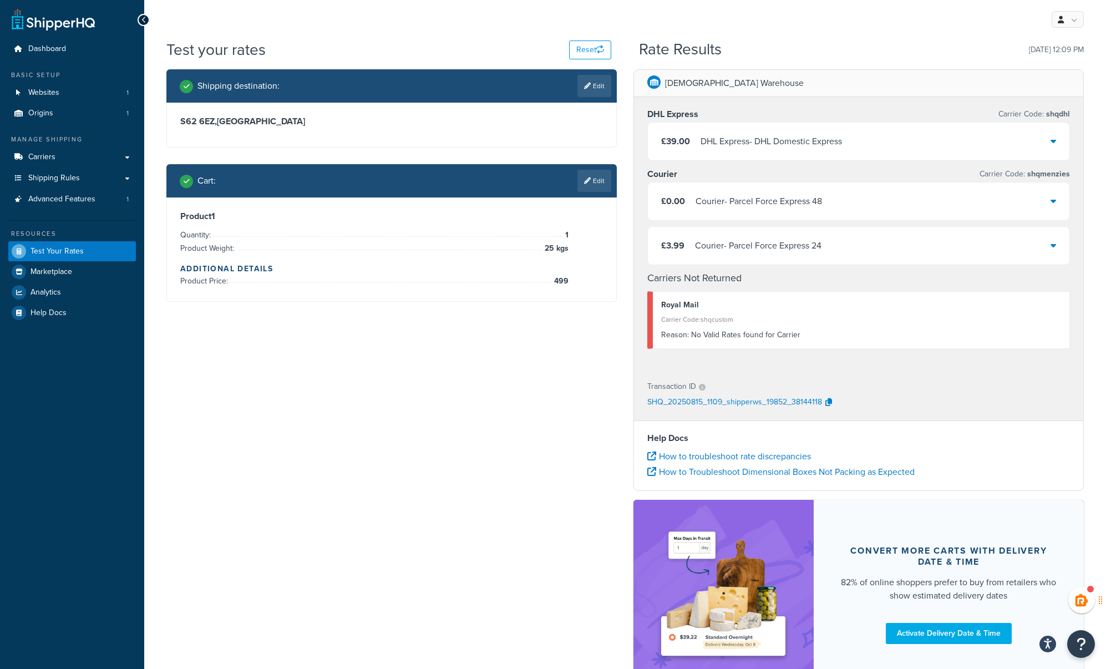
click at [389, 449] on div "Shipping destination : Edit S62 6EZ , [GEOGRAPHIC_DATA] Cart : Edit Product 1 Q…" at bounding box center [625, 384] width 934 height 631
click at [590, 179] on link "Edit" at bounding box center [594, 181] width 34 height 22
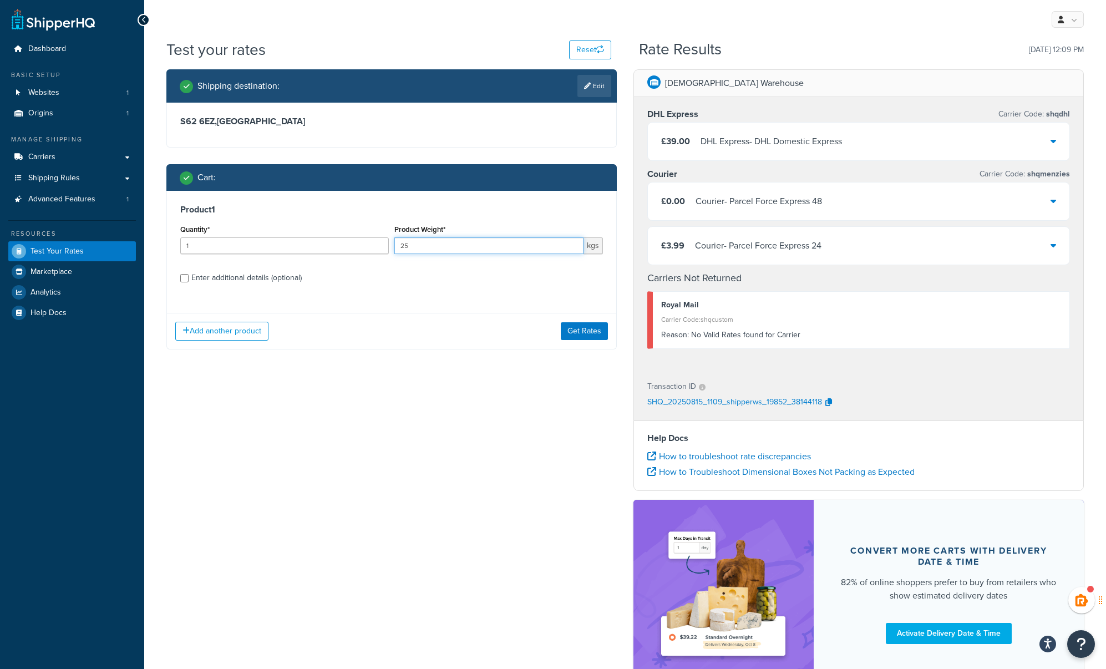
drag, startPoint x: 419, startPoint y: 246, endPoint x: 388, endPoint y: 244, distance: 31.2
click at [388, 244] on div "Quantity* 1 Product Weight* 25 kgs" at bounding box center [392, 242] width 428 height 40
type input "50"
click at [590, 334] on button "Get Rates" at bounding box center [584, 331] width 47 height 18
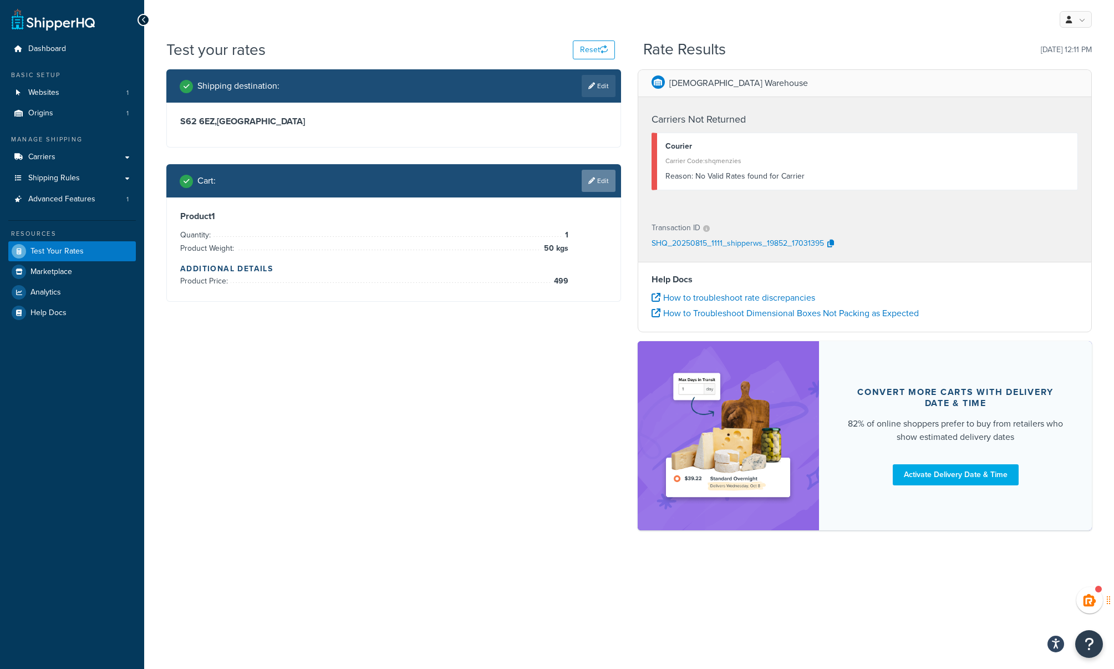
click at [595, 183] on link "Edit" at bounding box center [599, 181] width 34 height 22
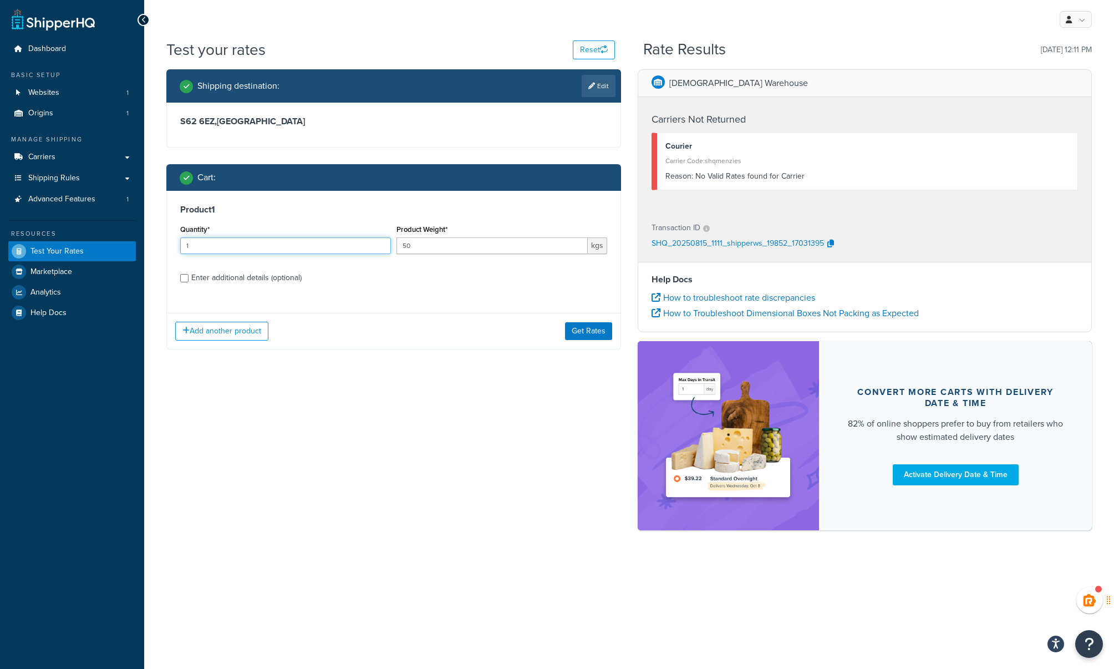
drag, startPoint x: 201, startPoint y: 245, endPoint x: 161, endPoint y: 242, distance: 40.6
click at [161, 242] on div "Shipping destination : Edit S62 6EZ , [GEOGRAPHIC_DATA] Cart : Product 1 Quanti…" at bounding box center [394, 217] width 472 height 297
type input "2"
drag, startPoint x: 429, startPoint y: 246, endPoint x: 366, endPoint y: 246, distance: 62.7
click at [366, 246] on div "Quantity* 2 Product Weight* 50 kgs" at bounding box center [394, 242] width 433 height 40
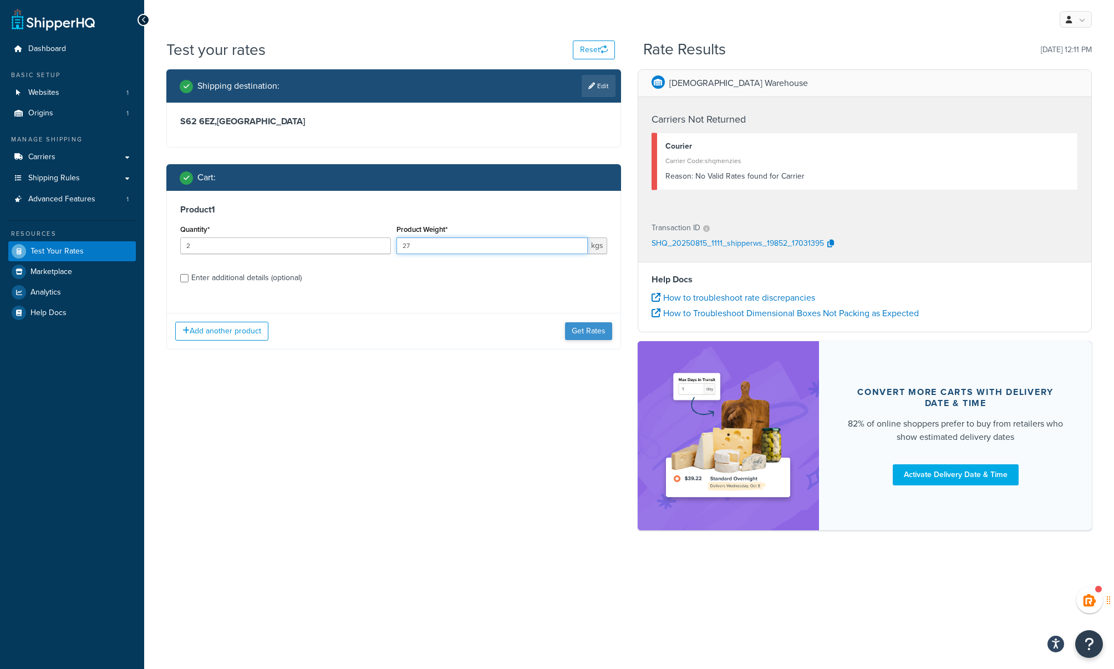
type input "27"
click at [583, 330] on button "Get Rates" at bounding box center [588, 331] width 47 height 18
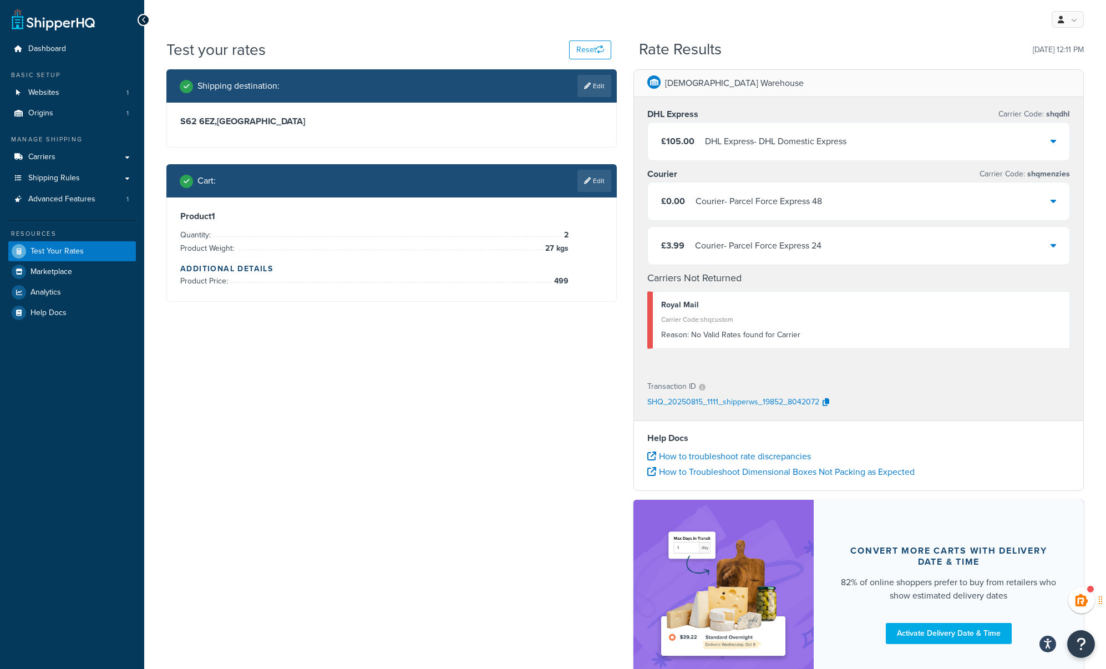
click at [775, 246] on div "Courier - Parcel Force Express 24" at bounding box center [758, 246] width 126 height 16
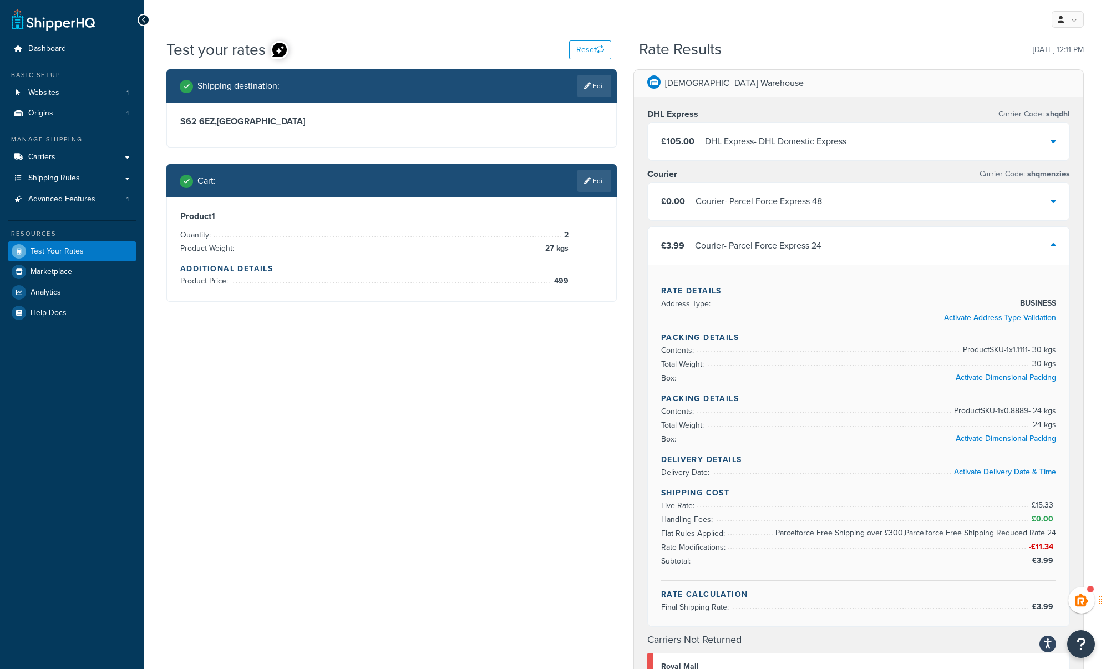
click at [758, 242] on div "Courier - Parcel Force Express 24" at bounding box center [758, 246] width 126 height 16
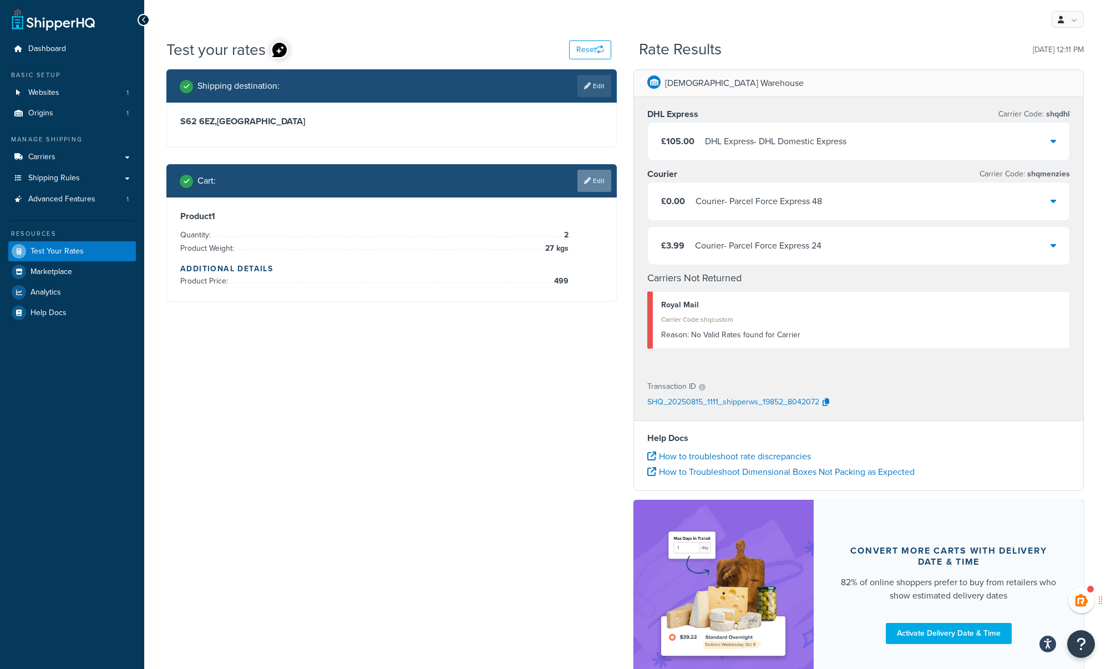
click at [600, 179] on link "Edit" at bounding box center [594, 181] width 34 height 22
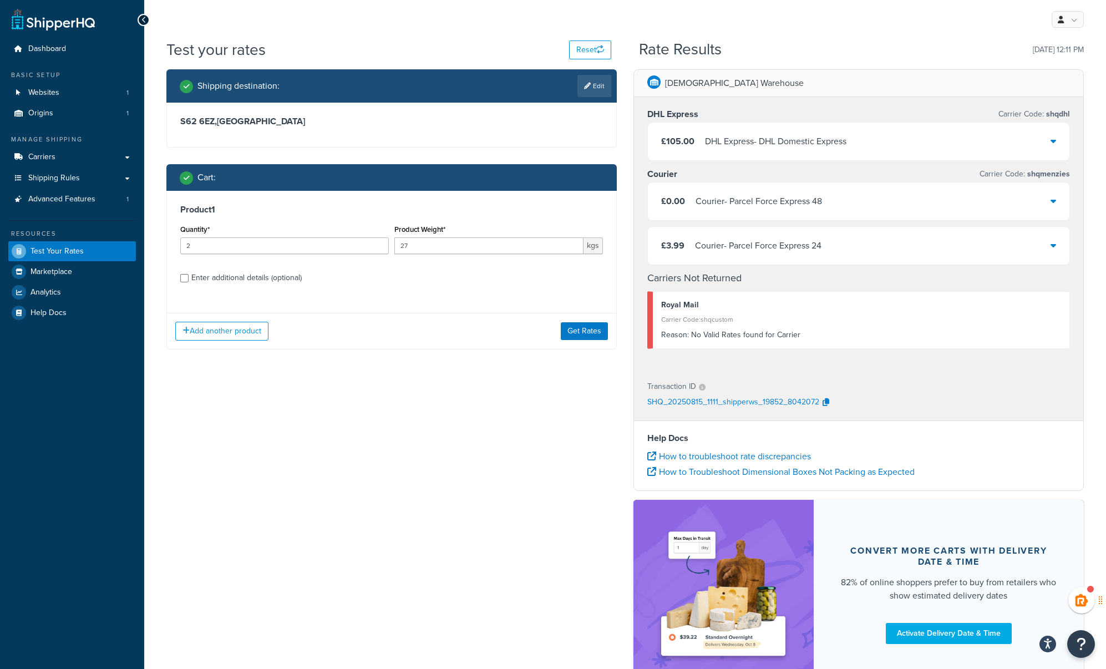
click at [232, 278] on div "Enter additional details (optional)" at bounding box center [246, 278] width 110 height 16
click at [189, 278] on input "Enter additional details (optional)" at bounding box center [184, 278] width 8 height 8
checkbox input "true"
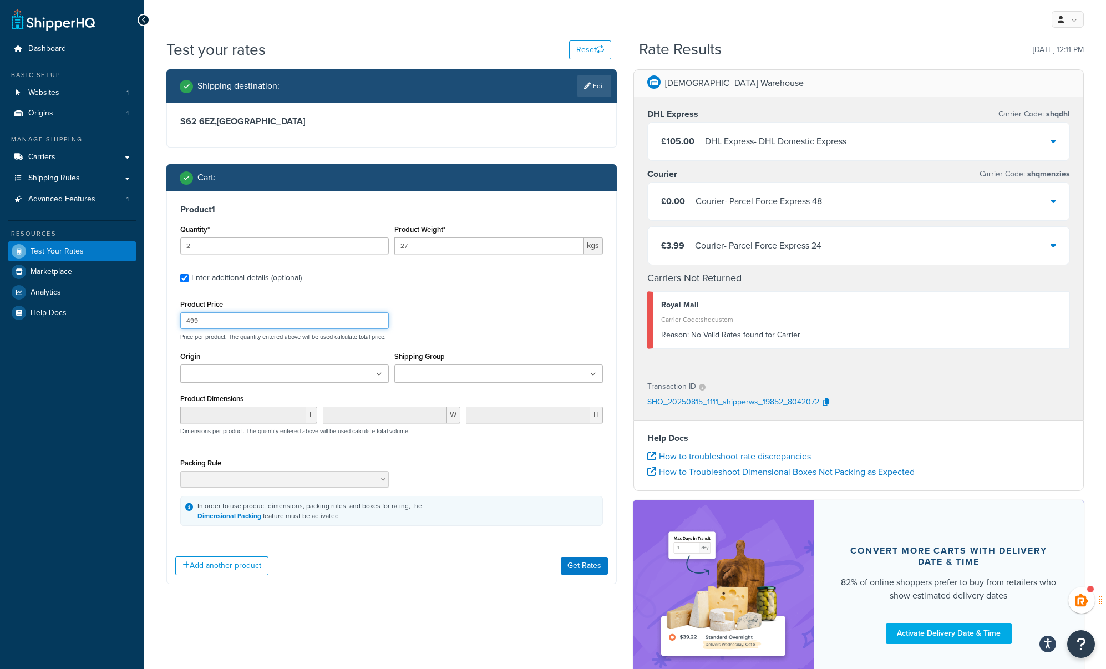
drag, startPoint x: 223, startPoint y: 324, endPoint x: 168, endPoint y: 315, distance: 56.3
click at [168, 315] on div "Product 1 Quantity* 2 Product Weight* 27 kgs Enter additional details (optional…" at bounding box center [391, 365] width 449 height 348
type input "299"
click at [570, 566] on button "Get Rates" at bounding box center [584, 566] width 47 height 18
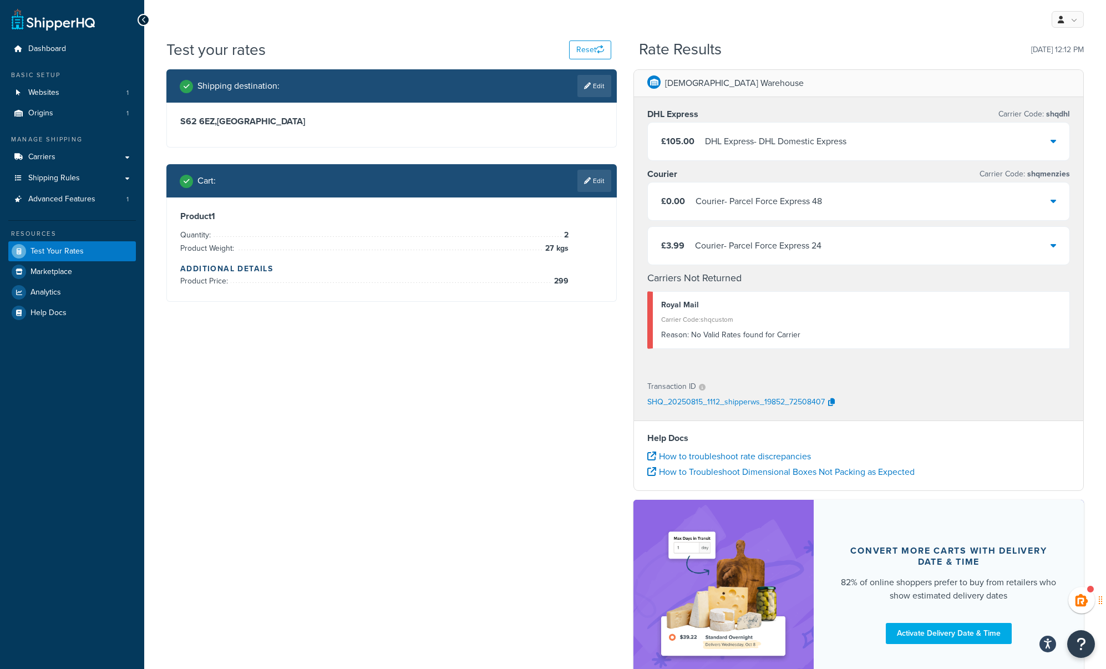
click at [742, 200] on div "Courier - Parcel Force Express 48" at bounding box center [759, 202] width 126 height 16
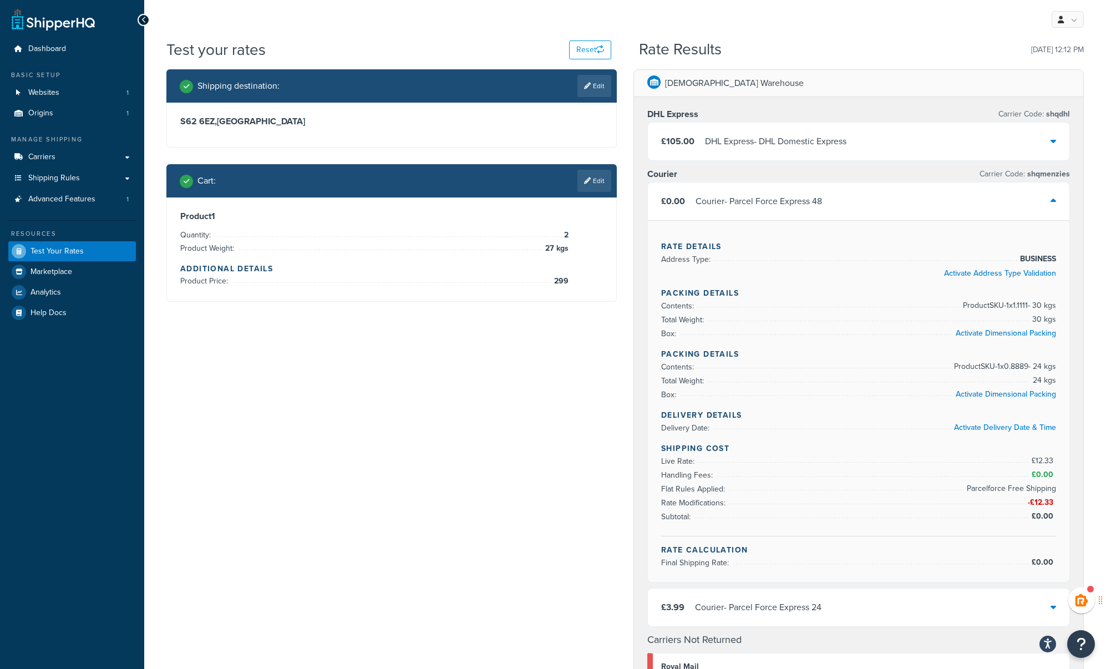
click at [742, 200] on div "Courier - Parcel Force Express 48" at bounding box center [759, 202] width 126 height 16
